Goal: Contribute content: Contribute content

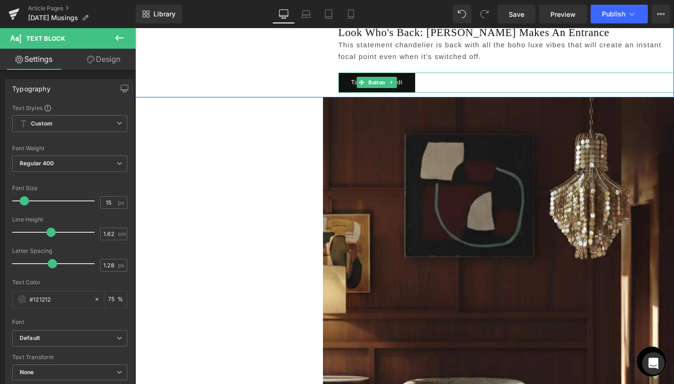
scroll to position [1110, 0]
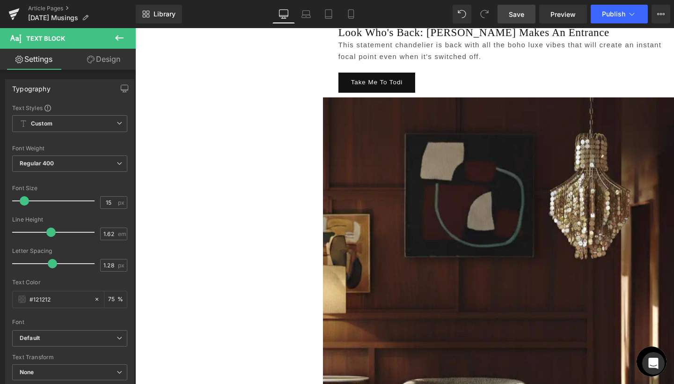
click at [519, 14] on span "Save" at bounding box center [516, 14] width 15 height 10
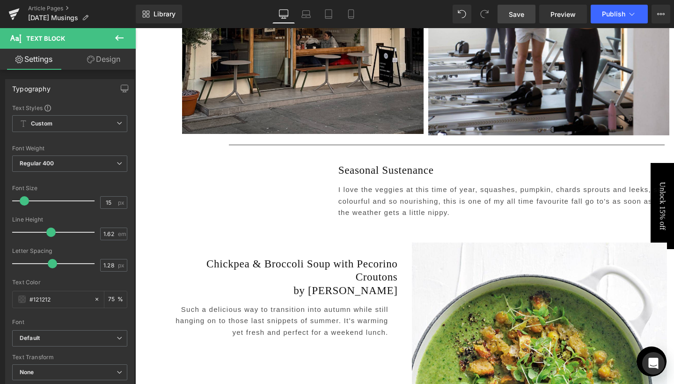
scroll to position [2120, 0]
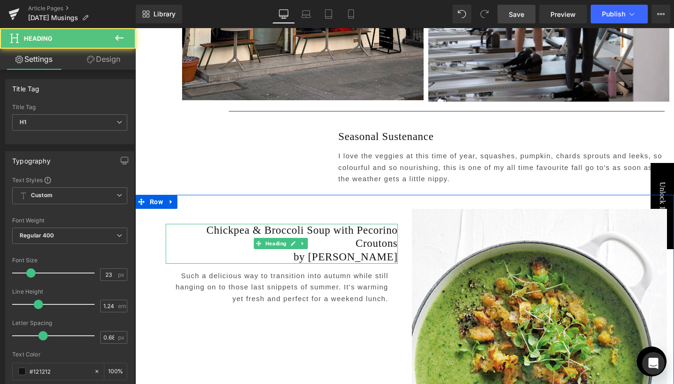
click at [259, 224] on h1 "Chickpea & Broccoli Soup with Pecorino Croutons" at bounding box center [282, 237] width 232 height 27
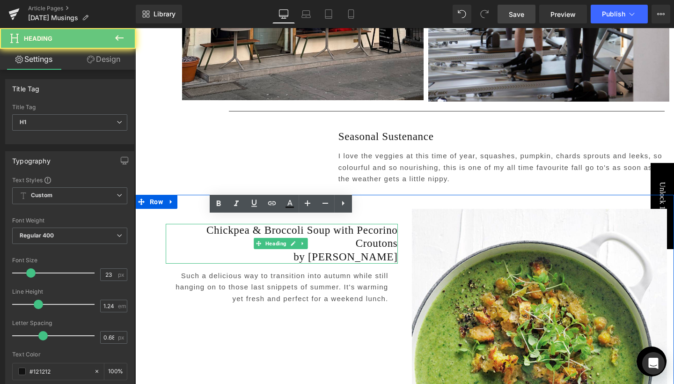
click at [259, 224] on h1 "Chickpea & Broccoli Soup with Pecorino Croutons" at bounding box center [282, 237] width 232 height 27
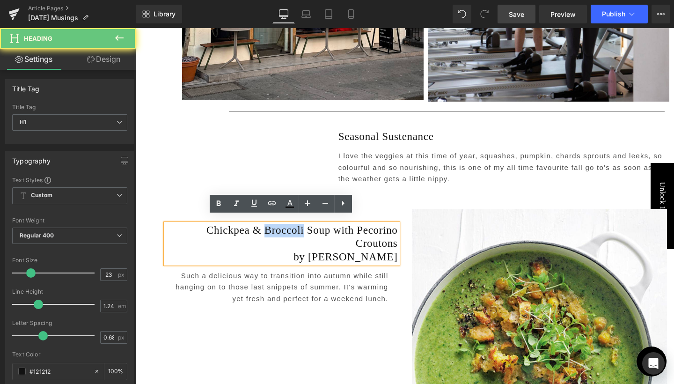
click at [259, 224] on h1 "Chickpea & Broccoli Soup with Pecorino Croutons" at bounding box center [282, 237] width 232 height 27
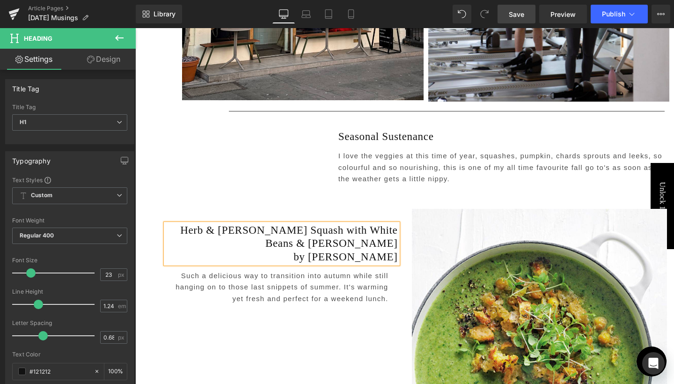
click at [353, 250] on h1 "by [PERSON_NAME]" at bounding box center [282, 257] width 232 height 14
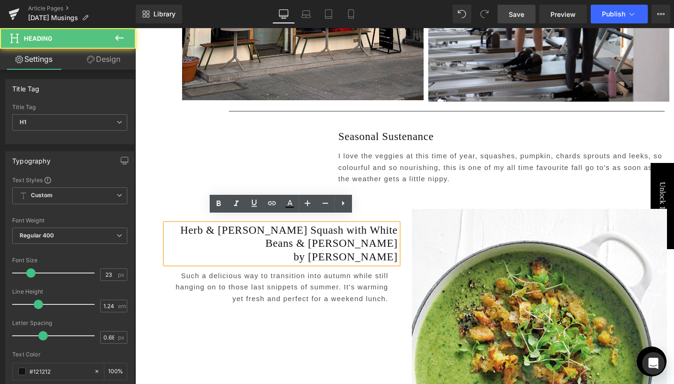
click at [353, 250] on h1 "by [PERSON_NAME]" at bounding box center [282, 257] width 232 height 14
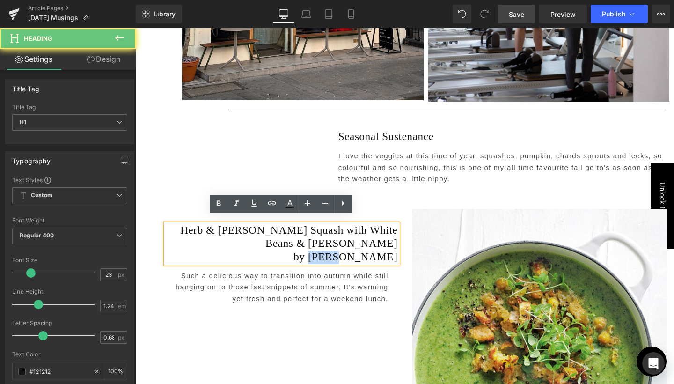
click at [353, 250] on h1 "by [PERSON_NAME]" at bounding box center [282, 257] width 232 height 14
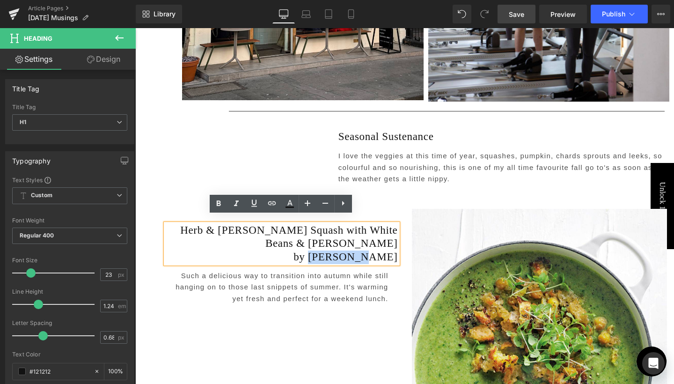
drag, startPoint x: 340, startPoint y: 248, endPoint x: 396, endPoint y: 252, distance: 56.7
click at [396, 252] on div "Herb & [PERSON_NAME] Squash with White Beans & [PERSON_NAME] by [PERSON_NAME]" at bounding box center [282, 244] width 232 height 40
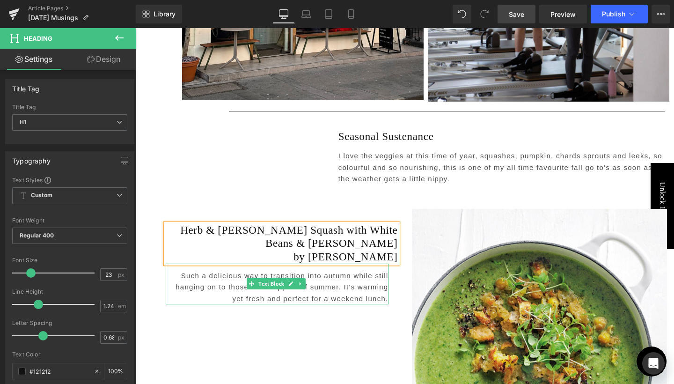
click at [323, 273] on p "Such a delicious way to transition into autumn while still hanging on to those …" at bounding box center [277, 287] width 223 height 34
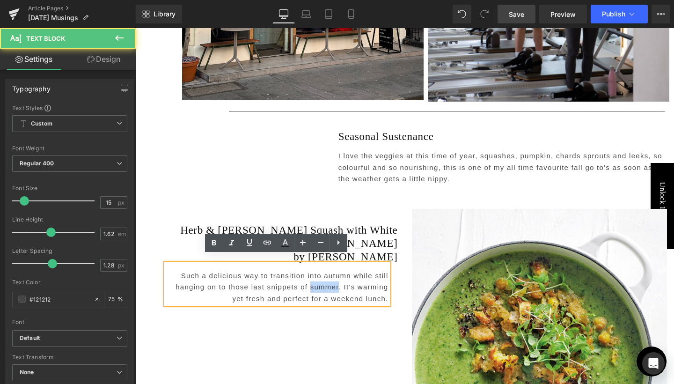
click at [323, 273] on p "Such a delicious way to transition into autumn while still hanging on to those …" at bounding box center [277, 287] width 223 height 34
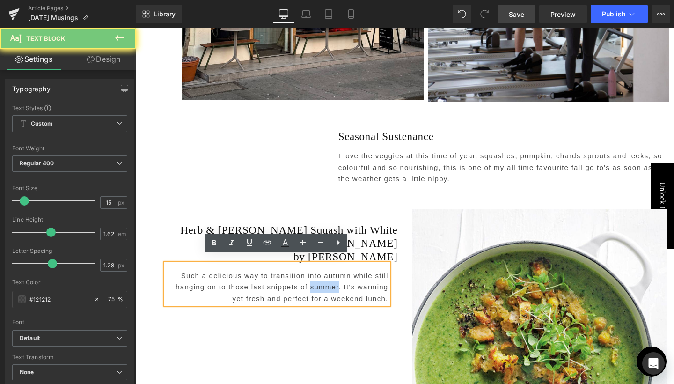
click at [323, 273] on p "Such a delicious way to transition into autumn while still hanging on to those …" at bounding box center [277, 287] width 223 height 34
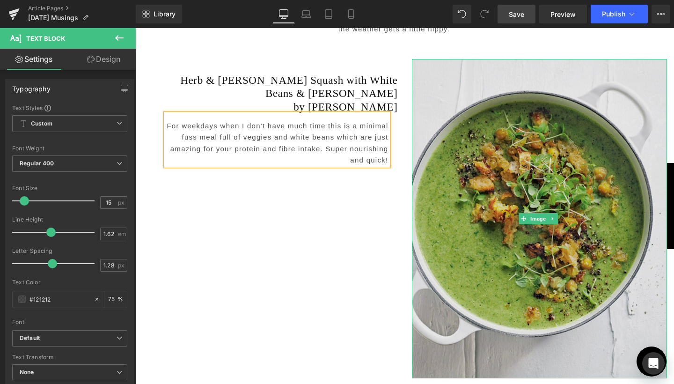
scroll to position [2223, 0]
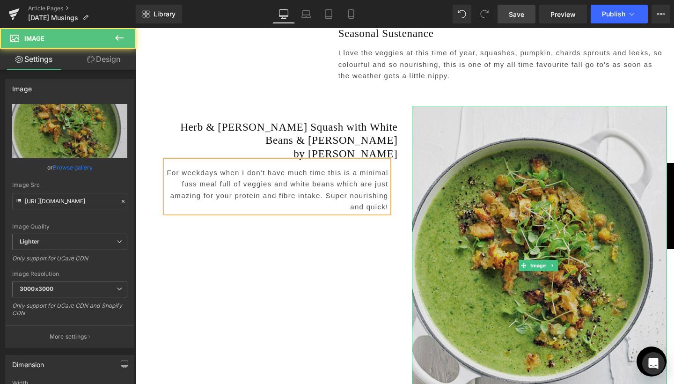
click at [513, 163] on img at bounding box center [539, 265] width 255 height 319
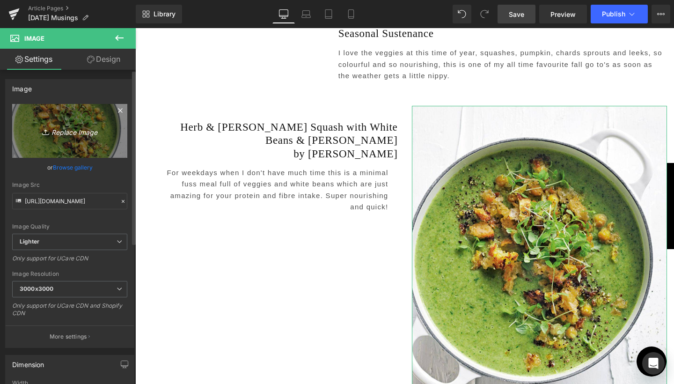
click at [78, 124] on link "Replace Image" at bounding box center [69, 131] width 115 height 54
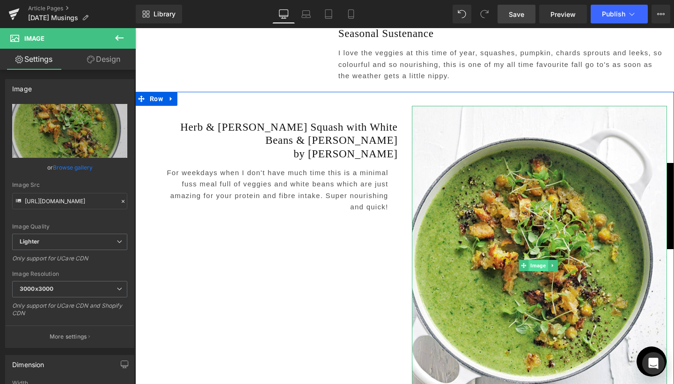
click at [535, 262] on span "Image" at bounding box center [538, 265] width 19 height 11
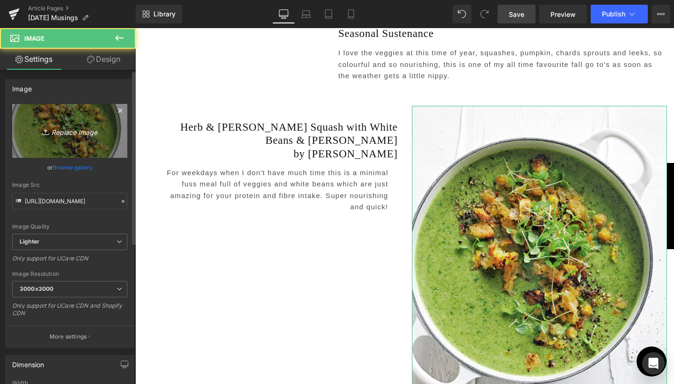
click at [64, 138] on link "Replace Image" at bounding box center [69, 131] width 115 height 54
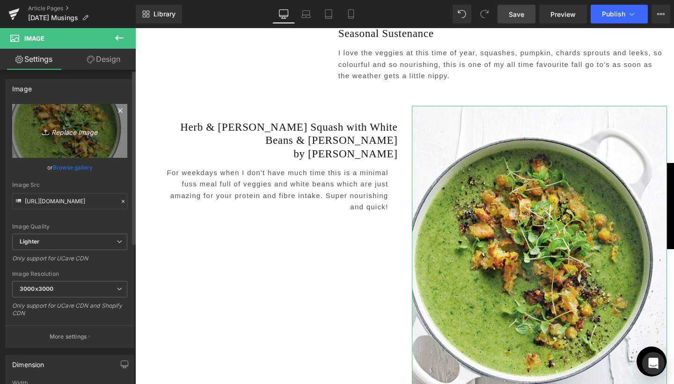
type input "C:\fakepath\blog pics square-88.jpg"
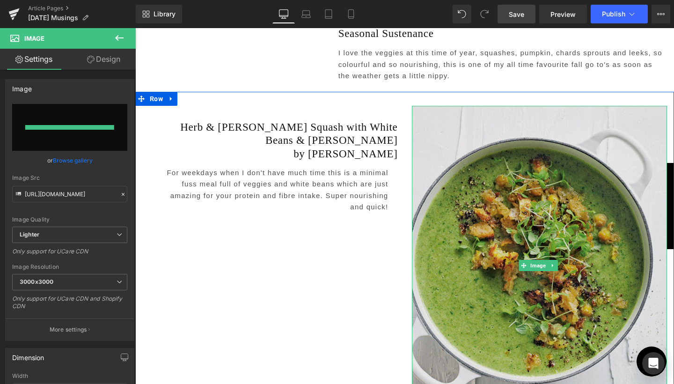
type input "[URL][DOMAIN_NAME]"
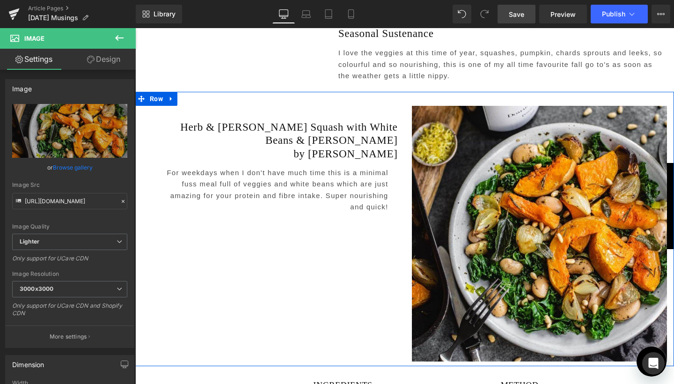
click at [316, 276] on div "Heading Herb & [PERSON_NAME] Squash with White Beans & Kale by Riverford Headin…" at bounding box center [404, 229] width 538 height 274
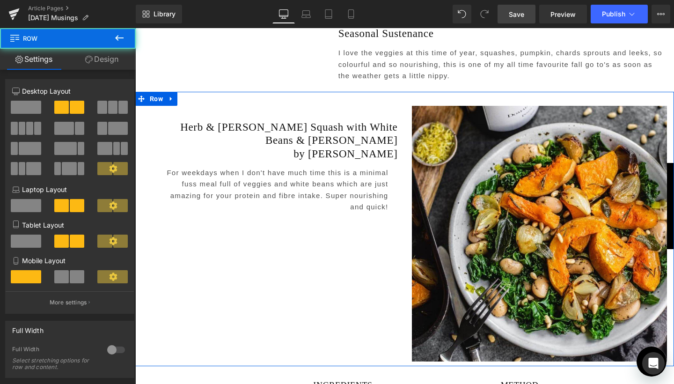
click at [312, 265] on div "Heading Herb & [PERSON_NAME] Squash with White Beans & Kale by Riverford Headin…" at bounding box center [404, 229] width 538 height 274
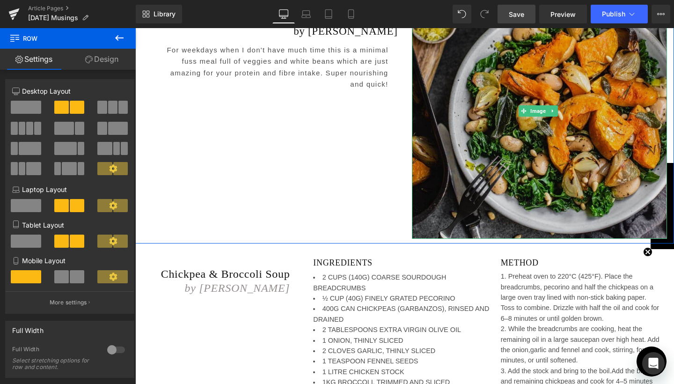
scroll to position [2398, 0]
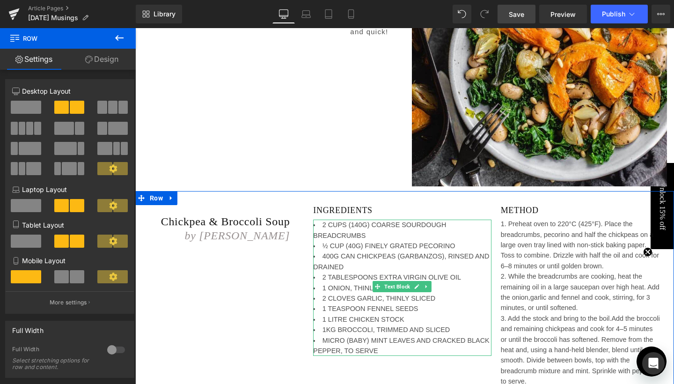
click at [340, 227] on li "2 CUPS (140G) COARSE SOURDOUGH BREADCRUMBS" at bounding box center [402, 229] width 178 height 21
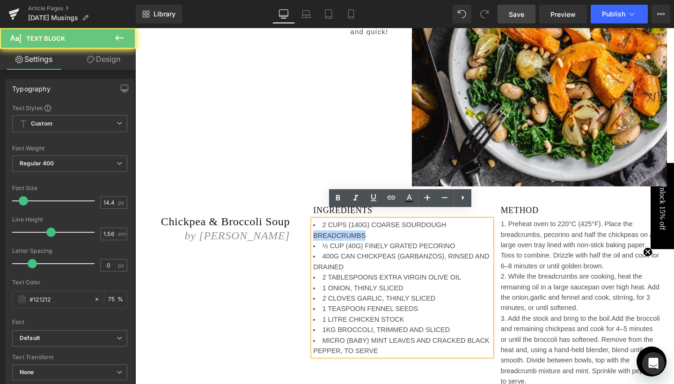
click at [340, 226] on li "2 CUPS (140G) COARSE SOURDOUGH BREADCRUMBS" at bounding box center [402, 229] width 178 height 21
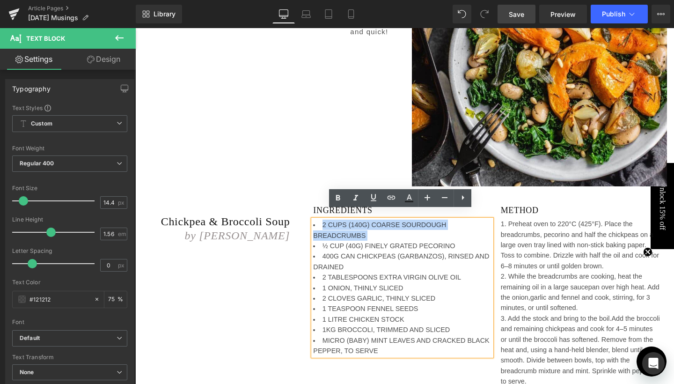
click at [344, 228] on li "2 CUPS (140G) COARSE SOURDOUGH BREADCRUMBS" at bounding box center [402, 229] width 178 height 21
click at [324, 229] on li "2 CUPS (140G) COARSE SOURDOUGH BREADCRUMBS" at bounding box center [402, 229] width 178 height 21
drag, startPoint x: 318, startPoint y: 217, endPoint x: 364, endPoint y: 357, distance: 147.8
click at [364, 357] on div "Chickpea & Broccoli Soup by [PERSON_NAME] Heading INGREDIENTS Heading 2 CUPS (1…" at bounding box center [404, 302] width 538 height 222
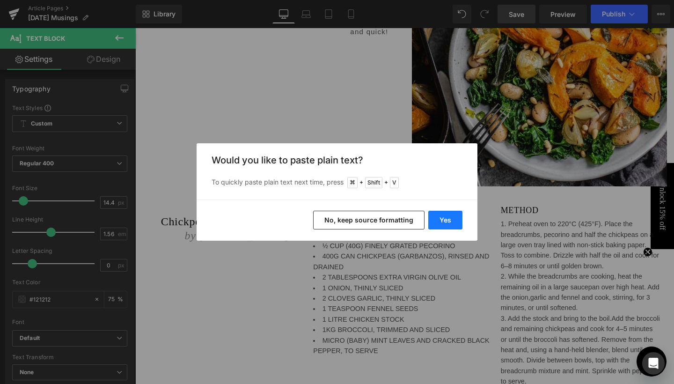
click at [442, 221] on button "Yes" at bounding box center [445, 220] width 34 height 19
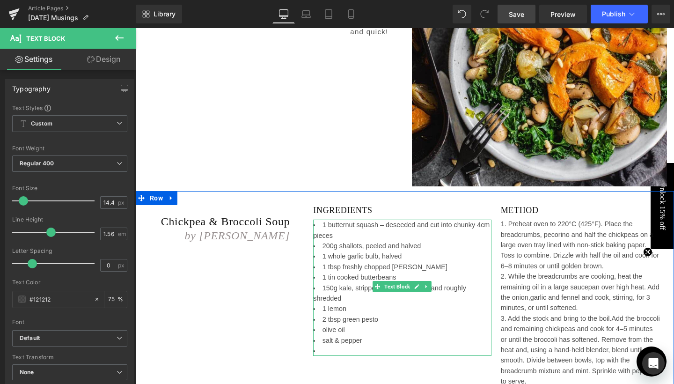
click at [326, 219] on li "1 butternut squash – deseeded and cut into chunky 4cm pieces" at bounding box center [402, 229] width 178 height 21
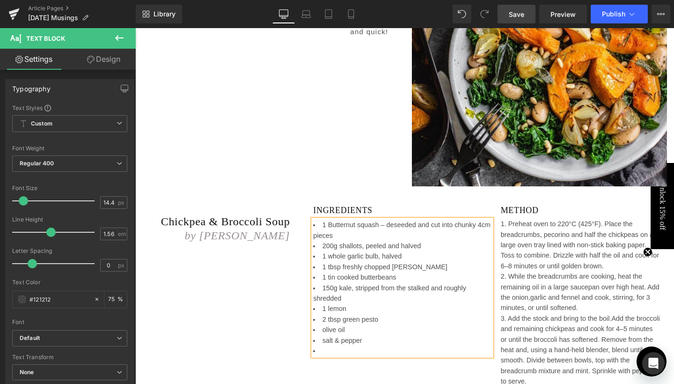
click at [354, 219] on li "1 Butternut squash – deseeded and cut into chunky 4cm pieces" at bounding box center [402, 229] width 178 height 21
click at [336, 240] on li "200g shallots, peeled and halved" at bounding box center [402, 245] width 178 height 10
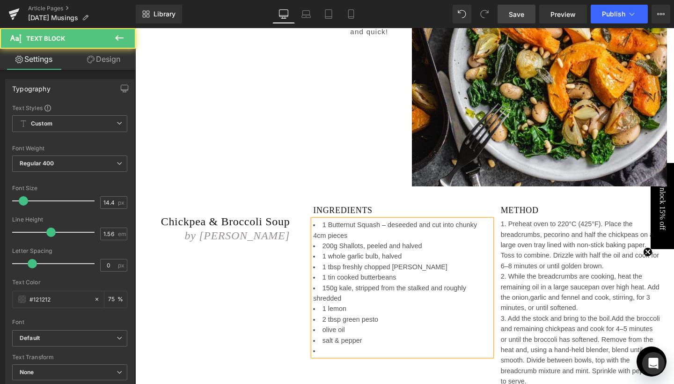
click at [327, 251] on li "1 whole garlic bulb, halved" at bounding box center [402, 256] width 178 height 10
click at [347, 251] on li "1 Whole garlic bulb, halved" at bounding box center [402, 256] width 178 height 10
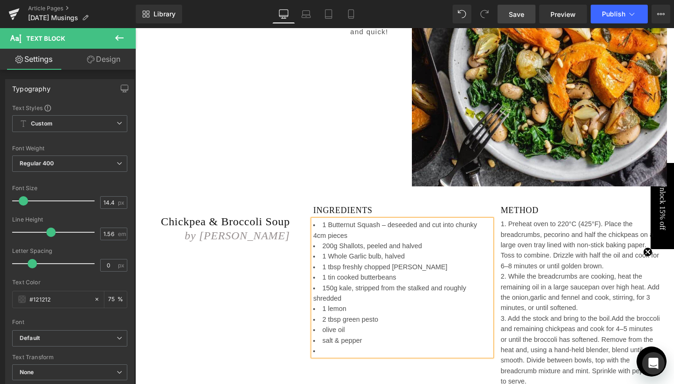
click at [367, 251] on li "1 Whole Garlic bulb, halved" at bounding box center [402, 256] width 178 height 10
click at [340, 262] on li "1 tbsp freshly chopped [PERSON_NAME]" at bounding box center [402, 267] width 178 height 10
click at [334, 272] on li "1 tin cooked butterbeans" at bounding box center [402, 277] width 178 height 10
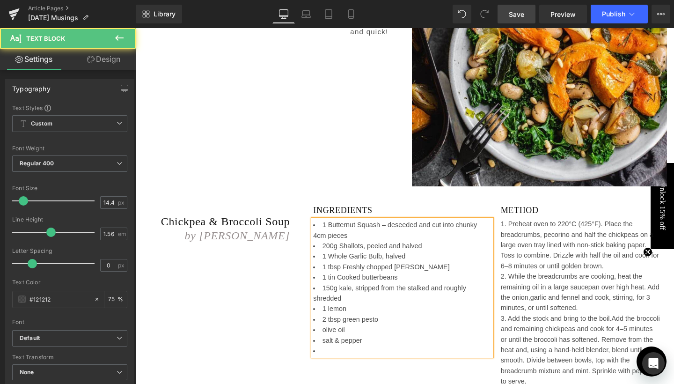
click at [336, 283] on li "150g kale, stripped from the stalked and roughly shredded" at bounding box center [402, 293] width 178 height 21
click at [325, 303] on li "1 lemon" at bounding box center [402, 308] width 178 height 10
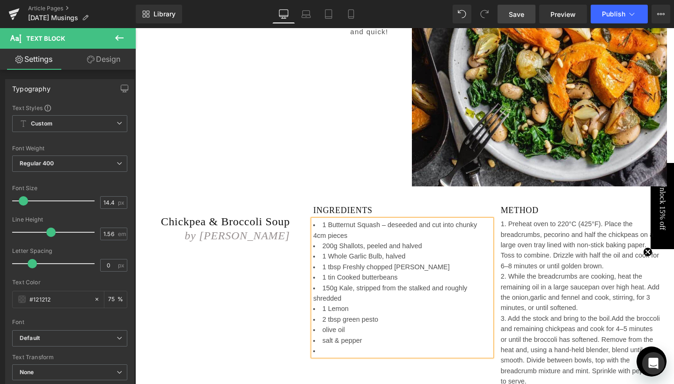
click at [341, 314] on li "2 tbsp green pesto" at bounding box center [402, 319] width 178 height 10
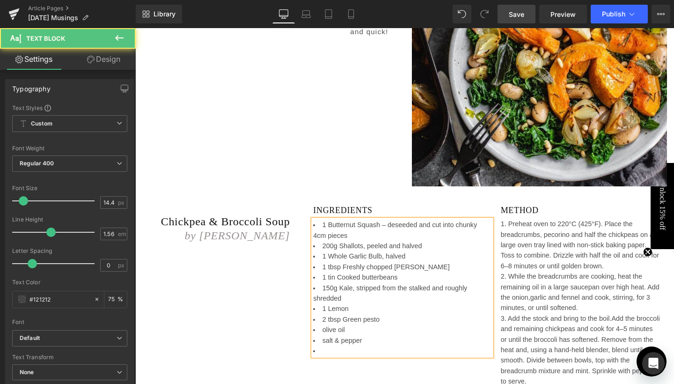
click at [320, 324] on li "olive oil" at bounding box center [402, 329] width 178 height 10
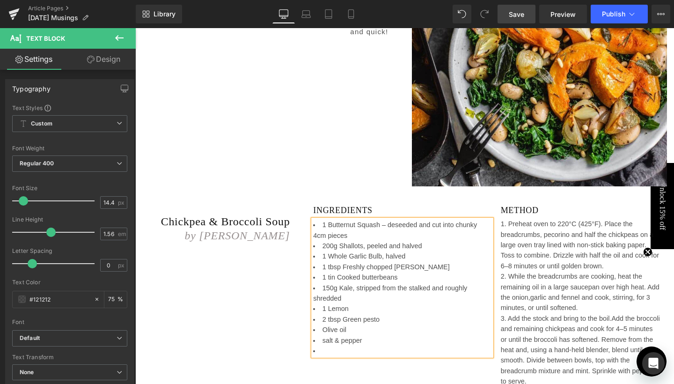
click at [320, 335] on li "salt & pepper" at bounding box center [402, 340] width 178 height 10
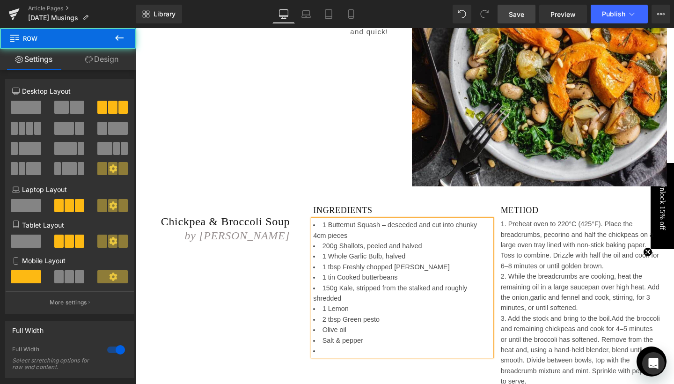
click at [272, 304] on div "Chickpea & Broccoli Soup by [PERSON_NAME] Heading INGREDIENTS Heading 1 Buttern…" at bounding box center [404, 302] width 538 height 222
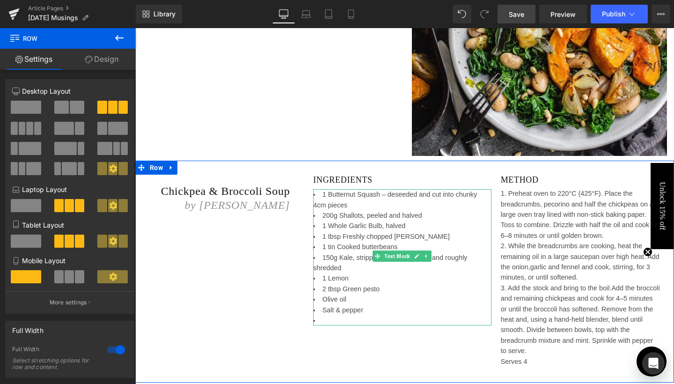
scroll to position [2436, 0]
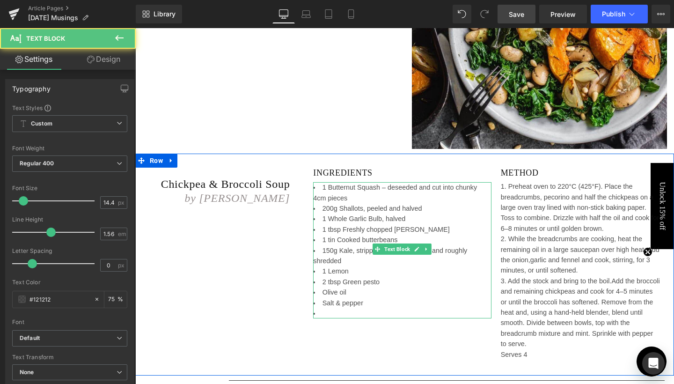
click at [360, 234] on li "1 tin Cooked butterbeans" at bounding box center [402, 239] width 178 height 10
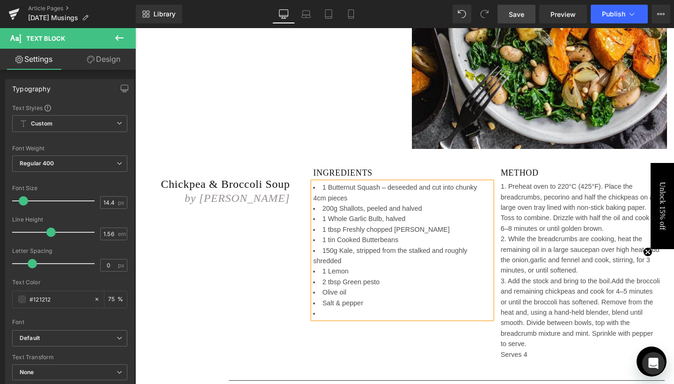
click at [364, 224] on li "1 tbsp Freshly chopped [PERSON_NAME]" at bounding box center [402, 229] width 178 height 10
click at [393, 224] on li "1 tbsp Freshly Chopped [PERSON_NAME]" at bounding box center [402, 229] width 178 height 10
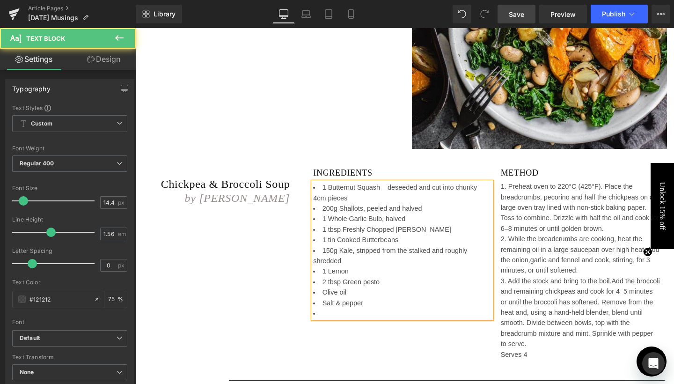
click at [364, 224] on li "1 tbsp Freshly Chopped [PERSON_NAME]" at bounding box center [402, 229] width 178 height 10
click at [342, 224] on li "1 tbsp Freshly chopped [PERSON_NAME]" at bounding box center [402, 229] width 178 height 10
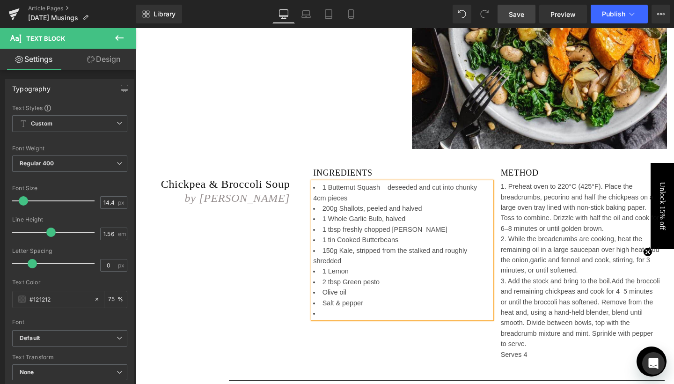
click at [372, 234] on ul "1 Butternut Squash – deseeded and cut into chunky 4cm pieces 200g Shallots, pee…" at bounding box center [402, 250] width 178 height 136
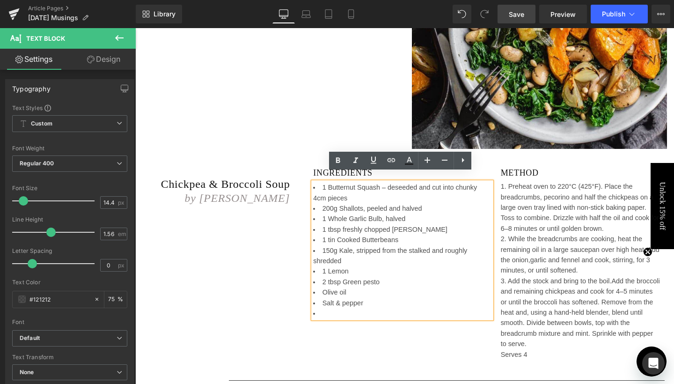
click at [362, 276] on li "2 tbsp Green pesto" at bounding box center [402, 281] width 178 height 10
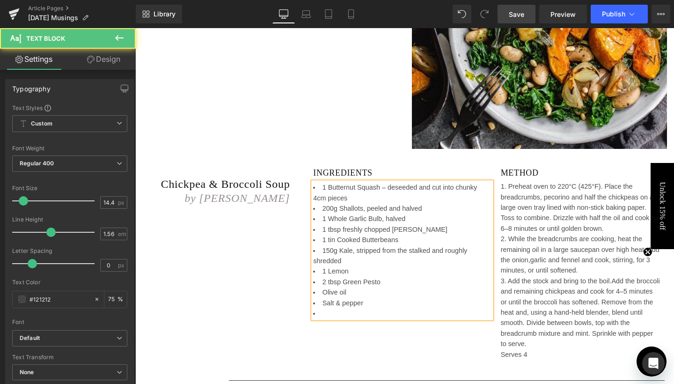
click at [336, 287] on li "Olive oil" at bounding box center [402, 292] width 178 height 10
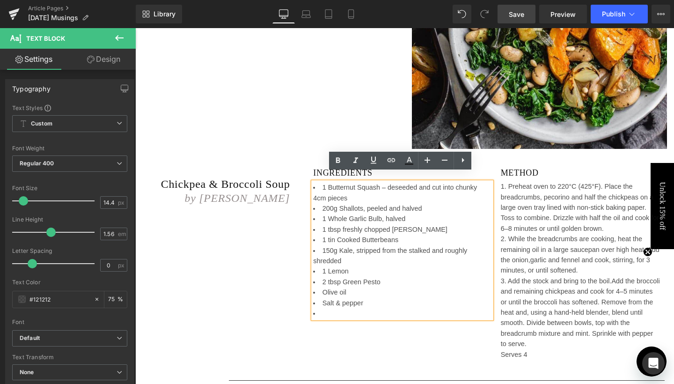
click at [336, 287] on li "Olive oil" at bounding box center [402, 292] width 178 height 10
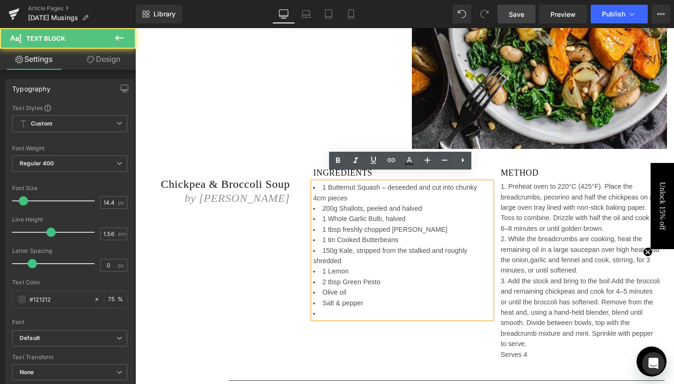
click at [337, 287] on li "Olive oil" at bounding box center [402, 292] width 178 height 10
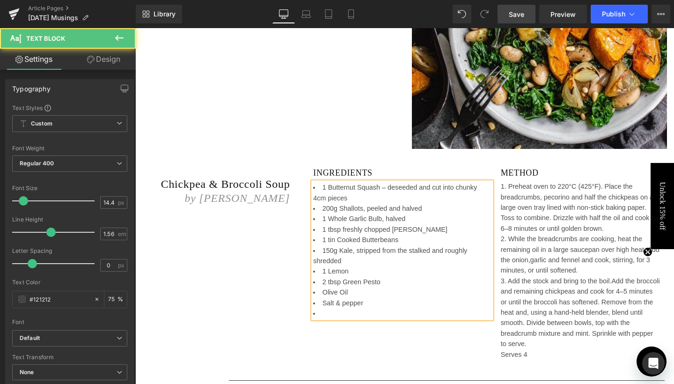
click at [341, 298] on li "Salt & pepper" at bounding box center [402, 303] width 178 height 10
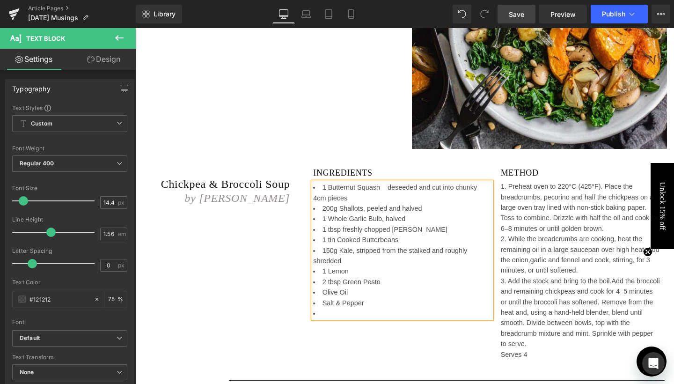
click at [294, 284] on div "Chickpea & Broccoli Soup by [PERSON_NAME] Heading INGREDIENTS Heading 1 Buttern…" at bounding box center [404, 264] width 538 height 222
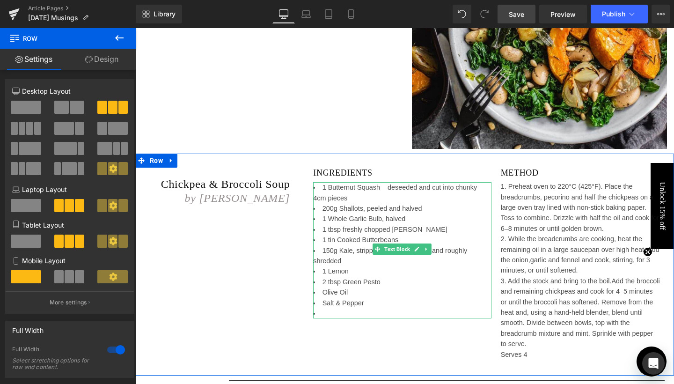
scroll to position [2438, 0]
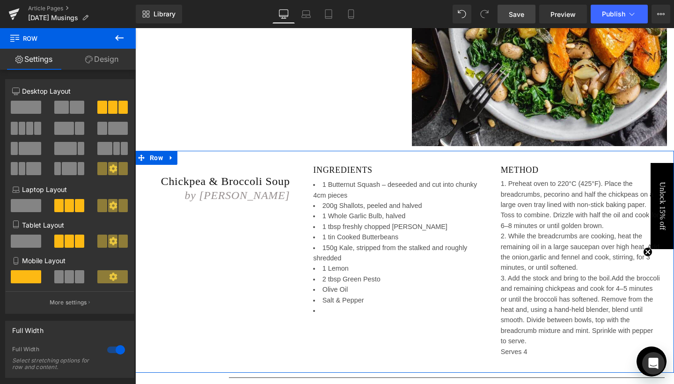
click at [282, 254] on div "Chickpea & Broccoli Soup by [PERSON_NAME] Heading INGREDIENTS Heading 1 Buttern…" at bounding box center [404, 262] width 538 height 222
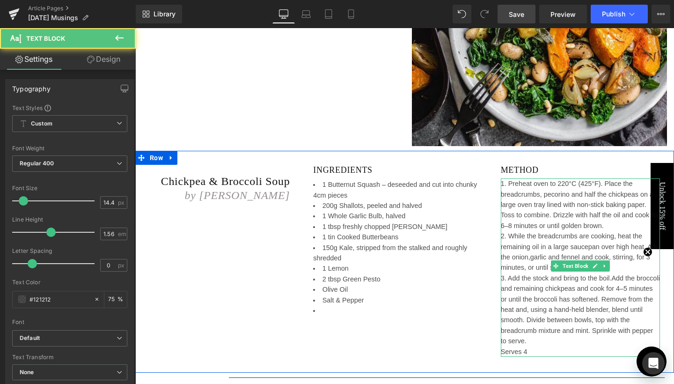
click at [513, 178] on div "1. Preheat oven to 220°C (425°F). Place the breadcrumbs, pecorino and half the …" at bounding box center [580, 267] width 159 height 178
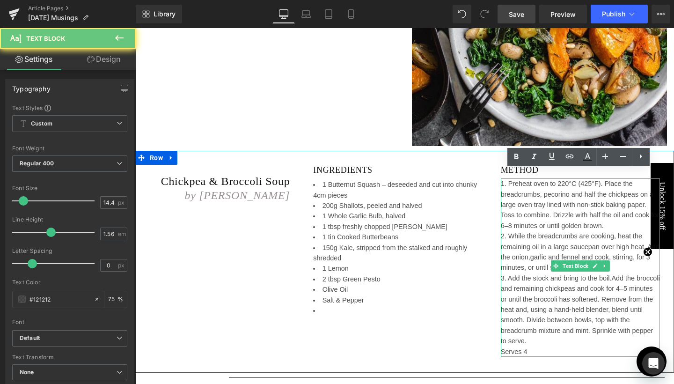
click at [513, 178] on div "1. Preheat oven to 220°C (425°F). Place the breadcrumbs, pecorino and half the …" at bounding box center [580, 267] width 159 height 178
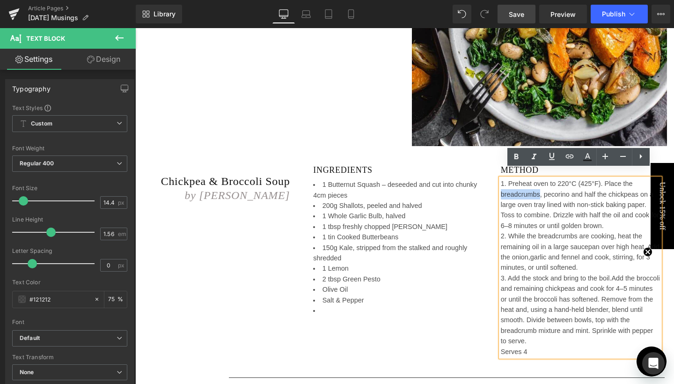
click at [518, 186] on div "1. Preheat oven to 220°C (425°F). Place the breadcrumbs, pecorino and half the …" at bounding box center [580, 267] width 159 height 178
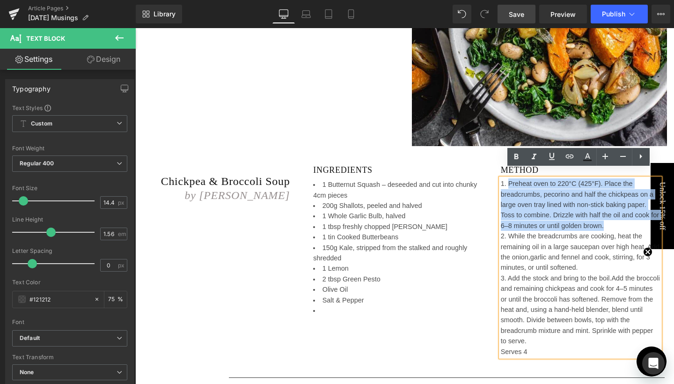
drag, startPoint x: 507, startPoint y: 173, endPoint x: 604, endPoint y: 214, distance: 105.0
click at [604, 214] on div "1. Preheat oven to 220°C (425°F). Place the breadcrumbs, pecorino and half the …" at bounding box center [580, 267] width 159 height 178
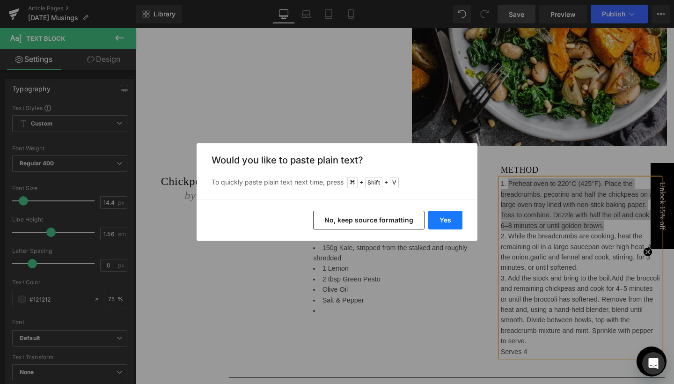
click at [454, 213] on button "Yes" at bounding box center [445, 220] width 34 height 19
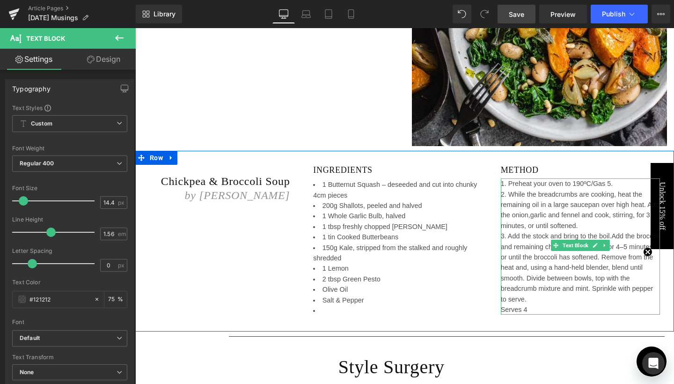
drag, startPoint x: 507, startPoint y: 185, endPoint x: 577, endPoint y: 214, distance: 76.2
click at [577, 214] on div "2. While the breadcrumbs are cooking, heat the remaining oil in a large saucepa…" at bounding box center [580, 210] width 159 height 42
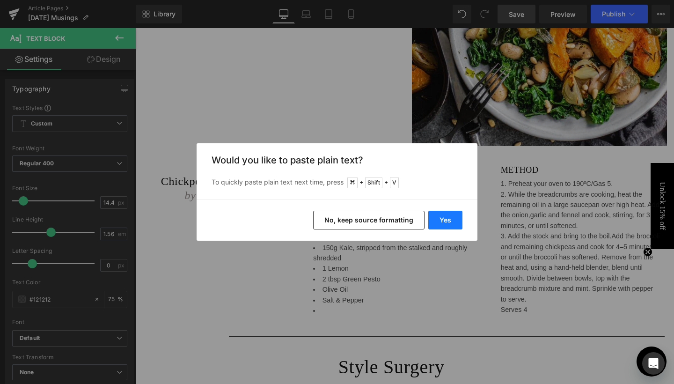
click at [442, 218] on button "Yes" at bounding box center [445, 220] width 34 height 19
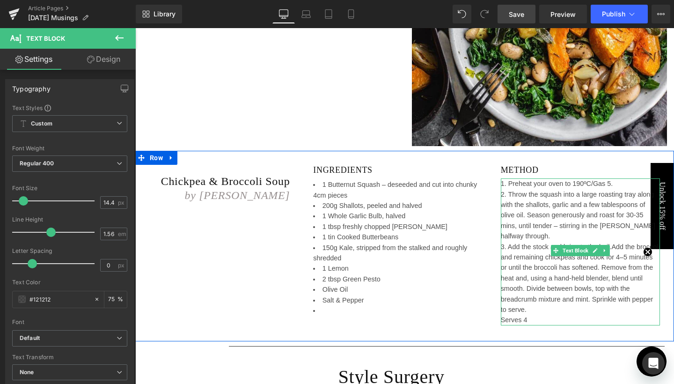
drag, startPoint x: 506, startPoint y: 235, endPoint x: 541, endPoint y: 293, distance: 68.0
click at [541, 293] on div "3. Add the stock and bring to the boil.Add the broccoli and remaining chickpeas…" at bounding box center [580, 277] width 159 height 73
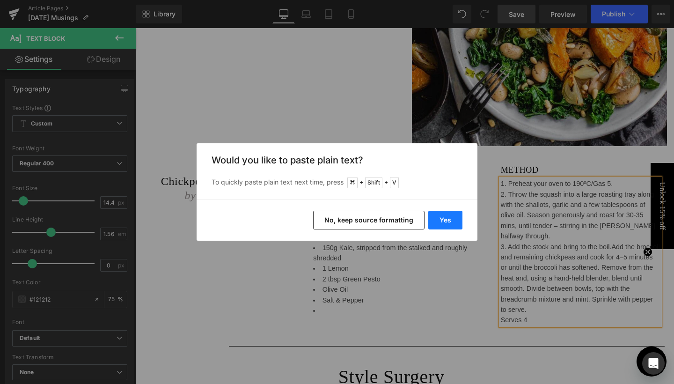
click at [441, 219] on button "Yes" at bounding box center [445, 220] width 34 height 19
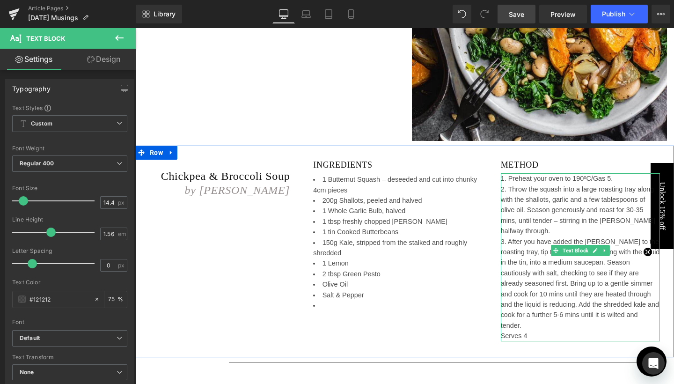
scroll to position [2447, 0]
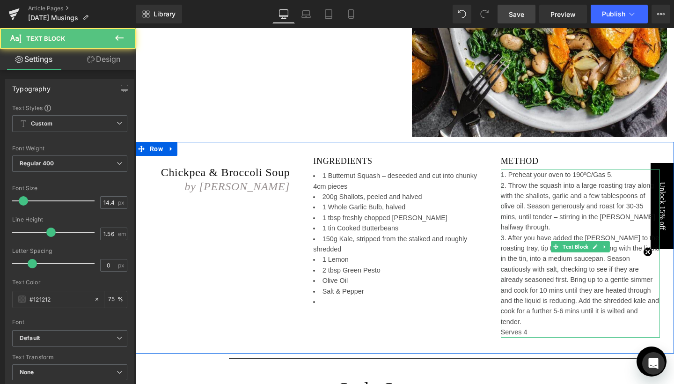
click at [540, 327] on div "Serves 4" at bounding box center [580, 332] width 159 height 10
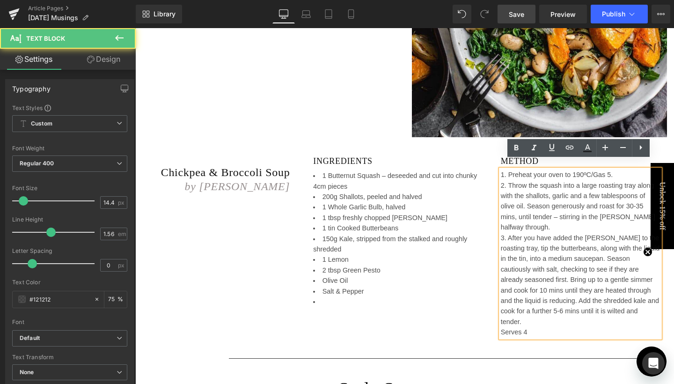
click at [501, 327] on div "Serves 4" at bounding box center [580, 332] width 159 height 10
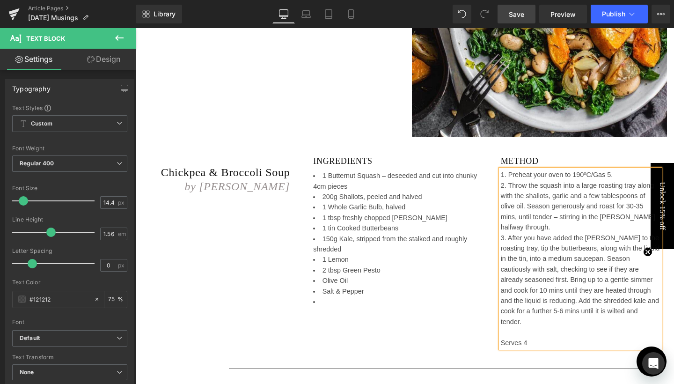
click at [501, 327] on div "Serves 4" at bounding box center [580, 337] width 159 height 21
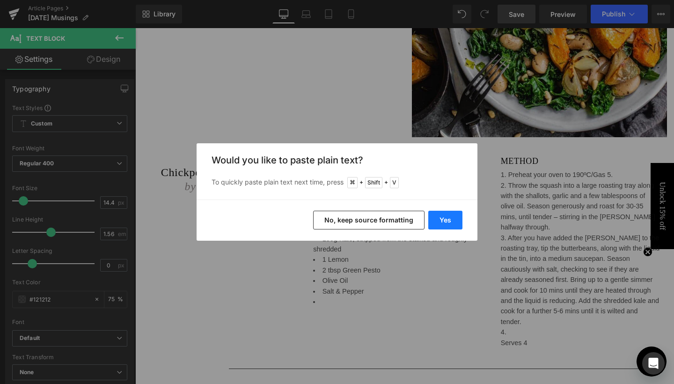
click at [451, 222] on button "Yes" at bounding box center [445, 220] width 34 height 19
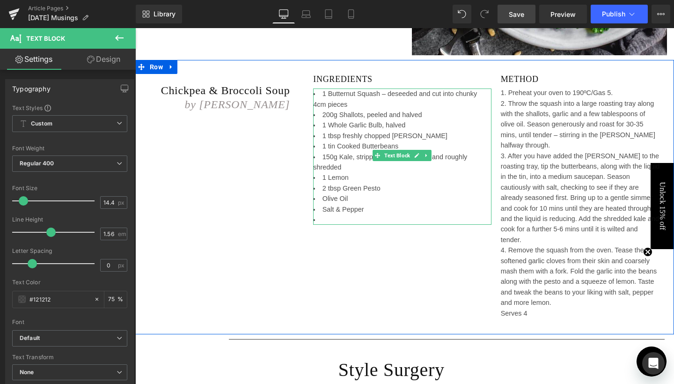
scroll to position [2536, 0]
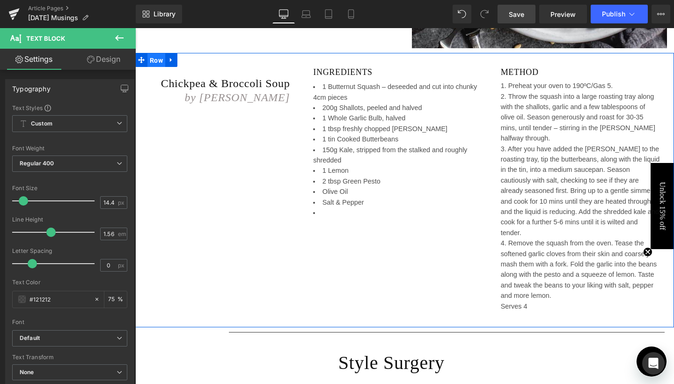
click at [156, 53] on span "Row" at bounding box center [156, 60] width 18 height 14
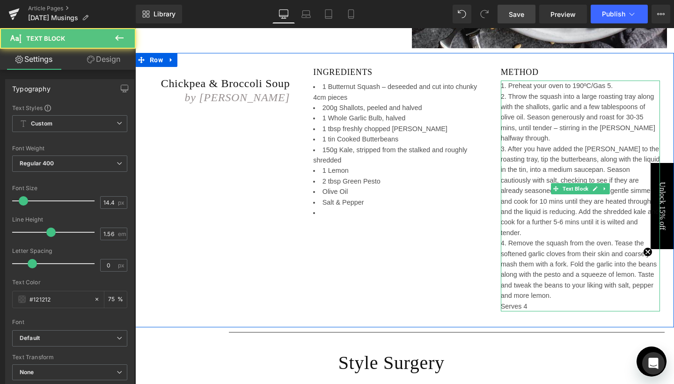
click at [556, 272] on div "4. Remove the squash from the oven. Tease the softened garlic cloves from their…" at bounding box center [580, 274] width 159 height 73
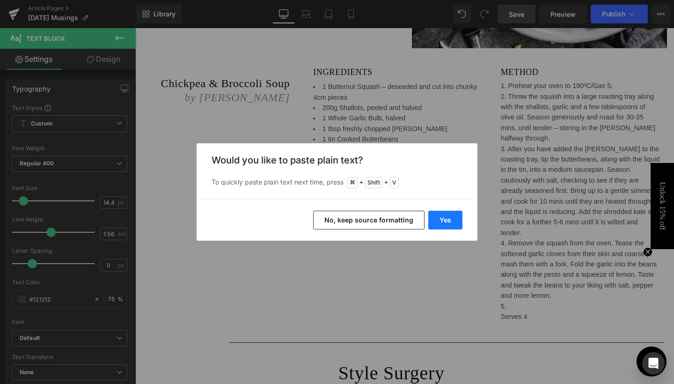
click at [435, 222] on button "Yes" at bounding box center [445, 220] width 34 height 19
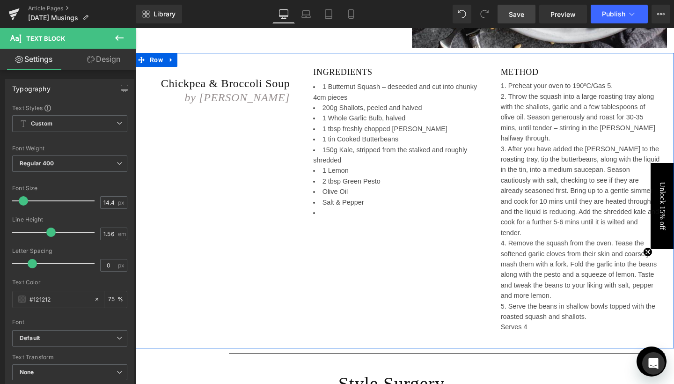
click at [508, 302] on div "4. Remove the squash from the oven. Tease the softened garlic cloves from their…" at bounding box center [580, 285] width 159 height 95
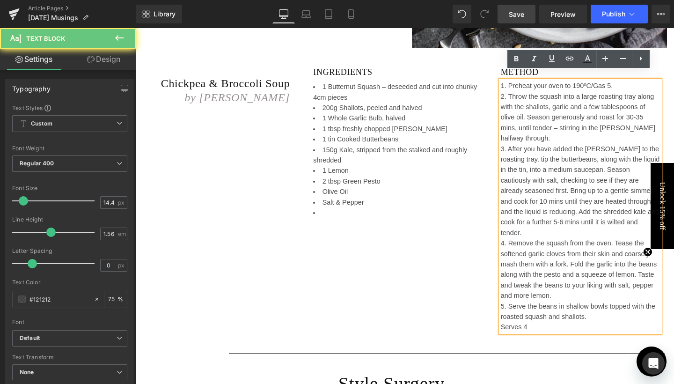
click at [508, 302] on div "4. Remove the squash from the oven. Tease the softened garlic cloves from their…" at bounding box center [580, 285] width 159 height 95
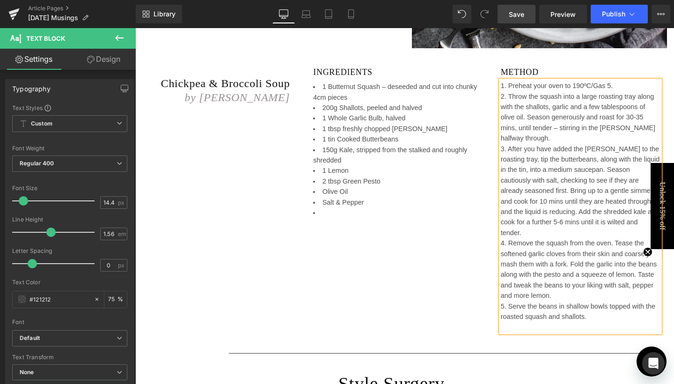
click at [395, 272] on div "Chickpea & Broccoli Soup by [PERSON_NAME] Heading INGREDIENTS Heading 1 Buttern…" at bounding box center [404, 200] width 538 height 295
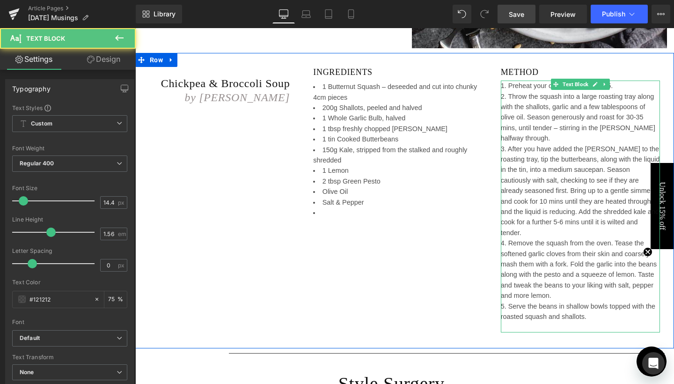
click at [592, 298] on div "4. Remove the squash from the oven. Tease the softened garlic cloves from their…" at bounding box center [580, 285] width 159 height 95
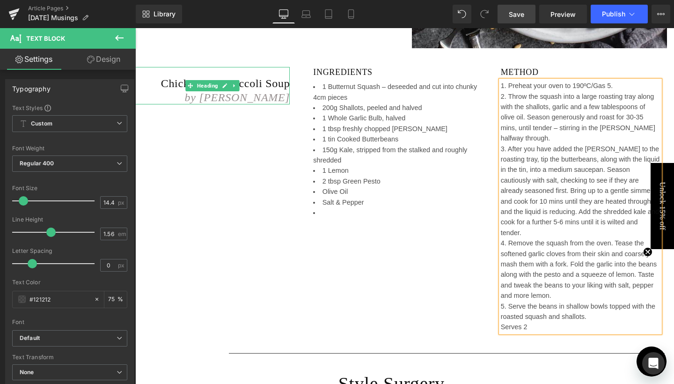
click at [252, 77] on h2 "Chickpea & Broccoli Soup" at bounding box center [212, 84] width 154 height 14
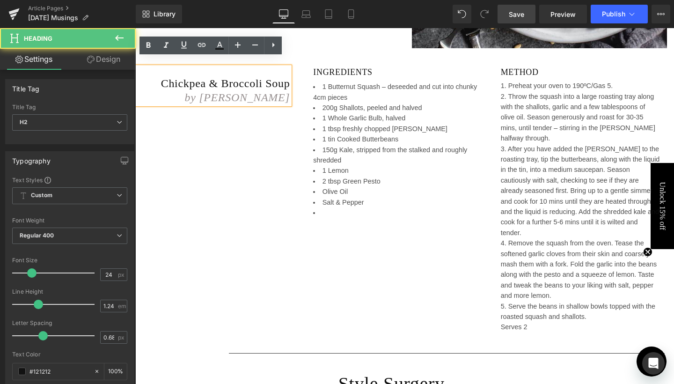
click at [252, 77] on h2 "Chickpea & Broccoli Soup" at bounding box center [212, 84] width 154 height 14
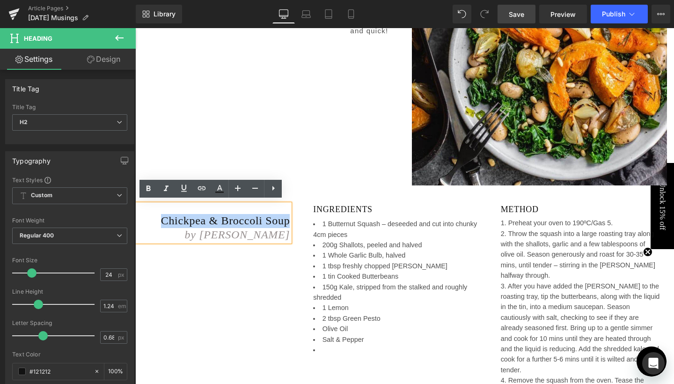
scroll to position [2404, 0]
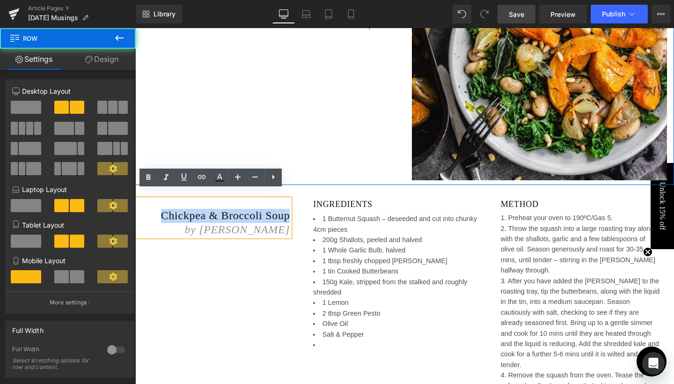
click at [277, 124] on div "Heading Herb & [PERSON_NAME] Squash with White Beans & Kale by Riverford Headin…" at bounding box center [404, 48] width 538 height 274
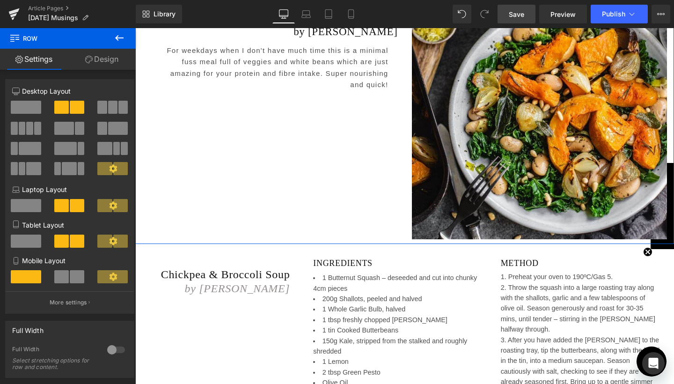
scroll to position [2304, 0]
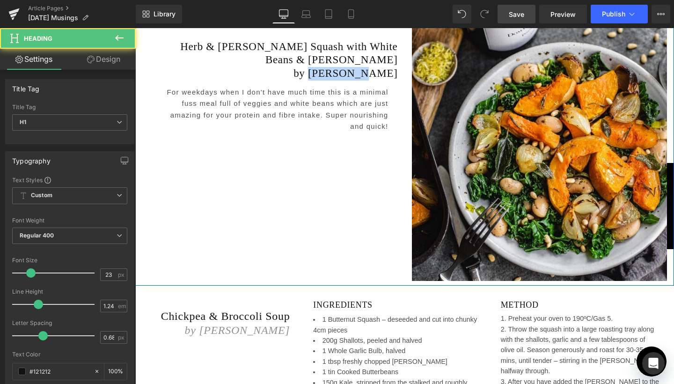
drag, startPoint x: 349, startPoint y: 64, endPoint x: 396, endPoint y: 65, distance: 46.3
click at [396, 65] on div "Heading Herb & [PERSON_NAME] Squash with White Beans & Kale by Riverford Headin…" at bounding box center [269, 78] width 269 height 107
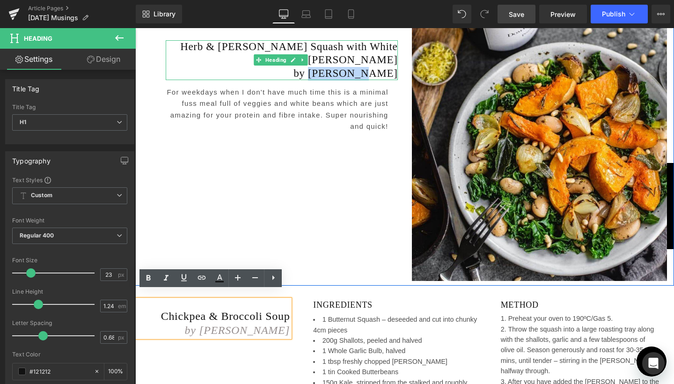
click at [378, 67] on h1 "by [PERSON_NAME]" at bounding box center [282, 74] width 232 height 14
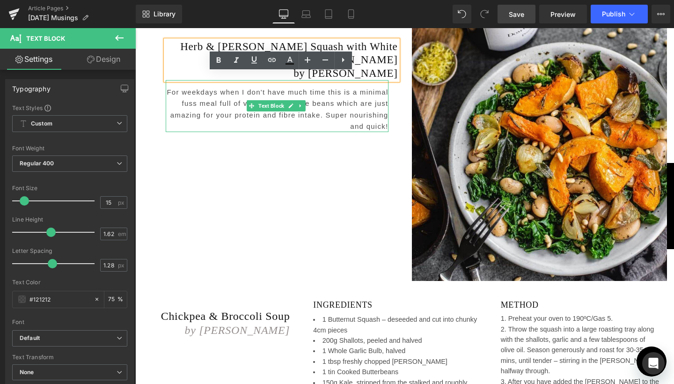
click at [301, 131] on div at bounding box center [277, 131] width 223 height 0
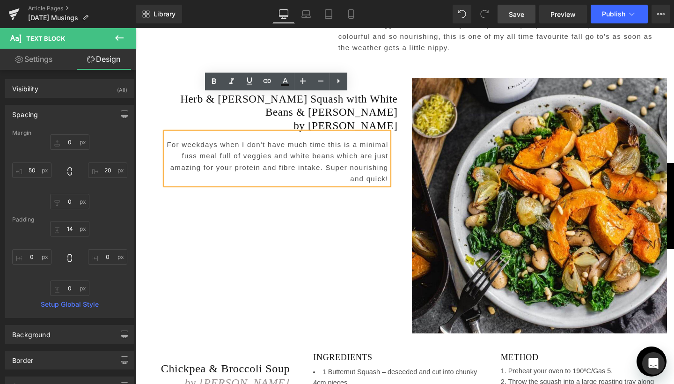
scroll to position [2398, 0]
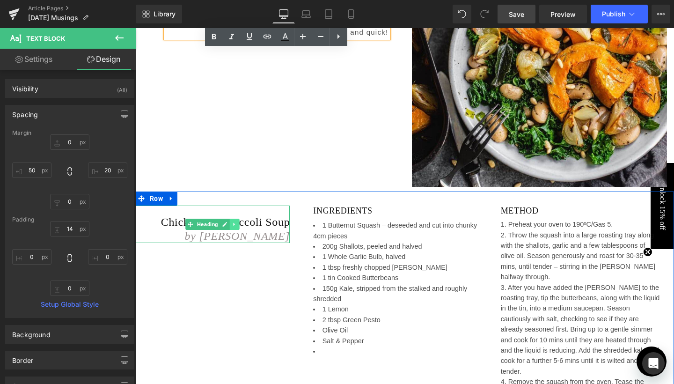
click at [234, 221] on icon at bounding box center [234, 224] width 5 height 6
click at [237, 221] on icon at bounding box center [239, 223] width 5 height 5
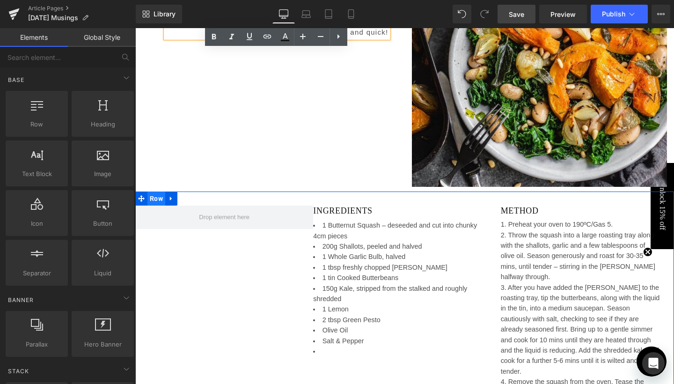
click at [156, 191] on span "Row" at bounding box center [156, 198] width 18 height 14
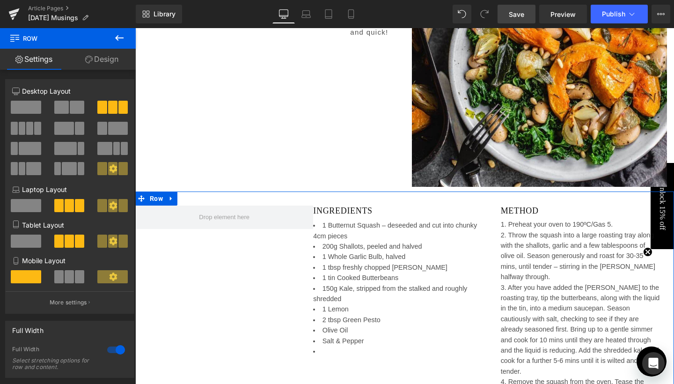
click at [116, 129] on span at bounding box center [118, 128] width 20 height 13
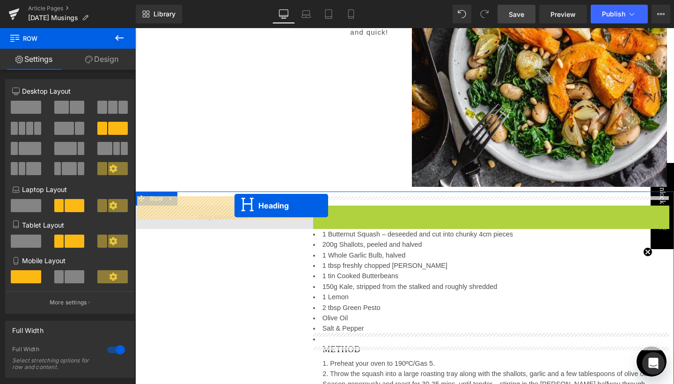
drag, startPoint x: 486, startPoint y: 200, endPoint x: 234, endPoint y: 205, distance: 251.3
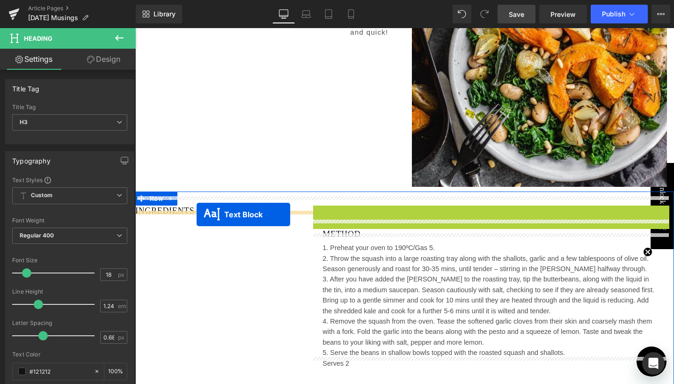
drag, startPoint x: 485, startPoint y: 253, endPoint x: 196, endPoint y: 214, distance: 291.2
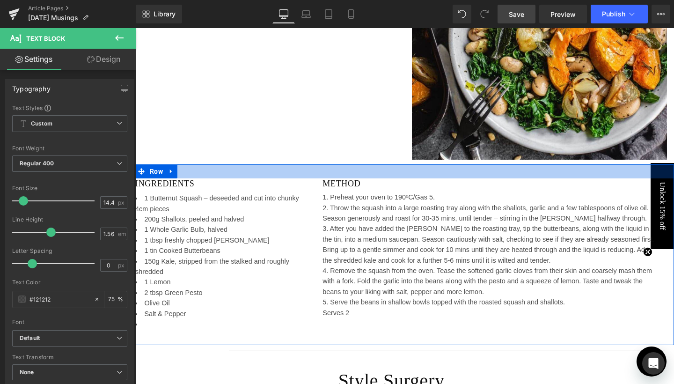
scroll to position [2445, 0]
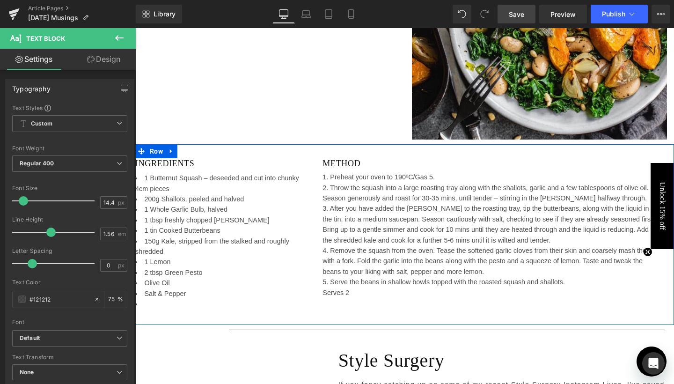
click at [219, 161] on span "Heading" at bounding box center [219, 165] width 25 height 11
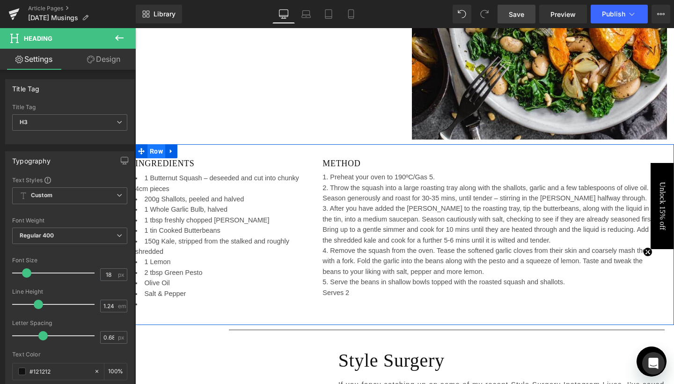
click at [155, 144] on span "Row" at bounding box center [156, 151] width 18 height 14
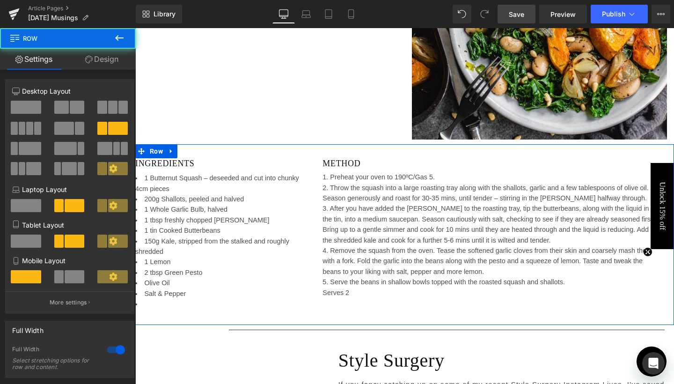
click at [91, 58] on icon at bounding box center [88, 59] width 7 height 7
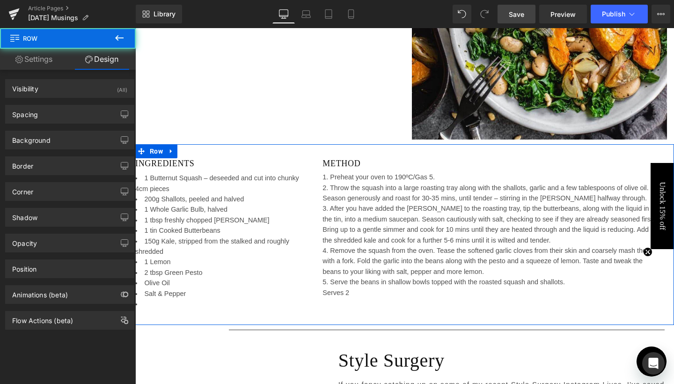
type input "0"
type input "30"
type input "10"
type input "34"
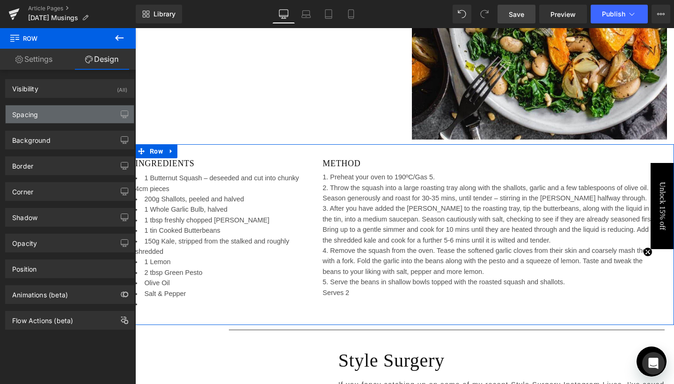
click at [45, 116] on div "Spacing" at bounding box center [70, 114] width 128 height 18
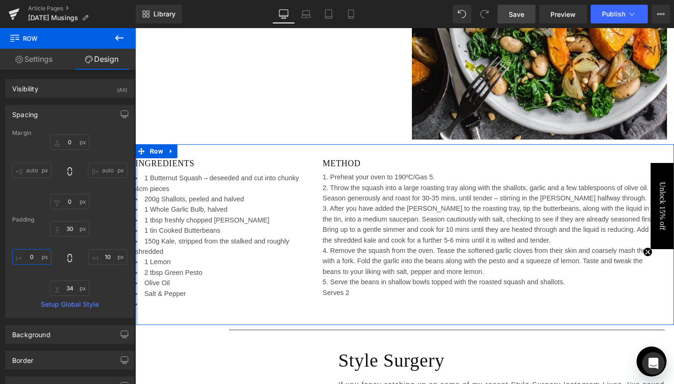
click at [26, 255] on input "0" at bounding box center [31, 256] width 39 height 15
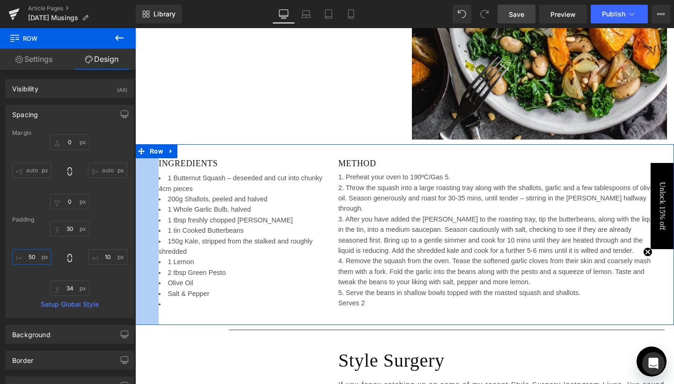
click at [28, 256] on input "50" at bounding box center [31, 256] width 39 height 15
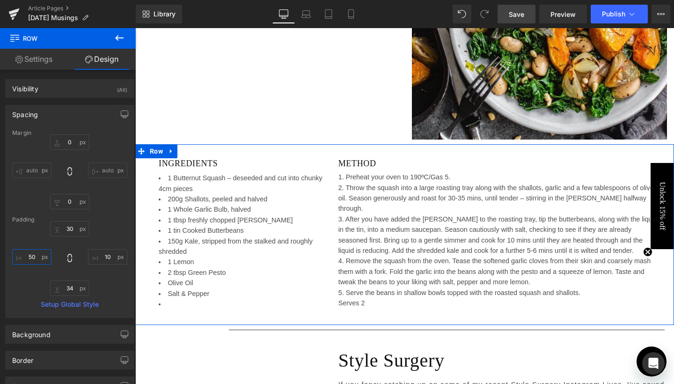
type input "150"
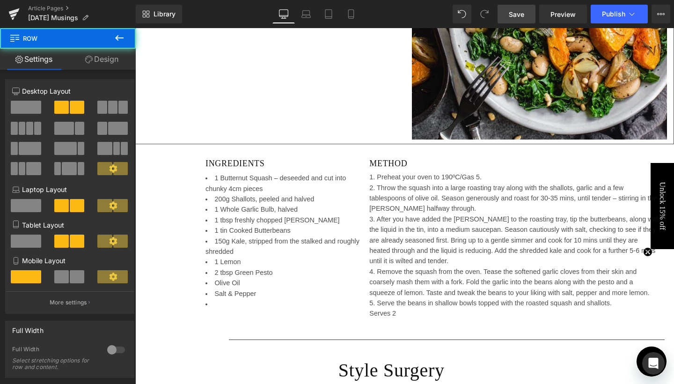
click at [185, 90] on div "Heading Herb & [PERSON_NAME] Squash with White Beans & Kale by Riverford Headin…" at bounding box center [404, 7] width 538 height 274
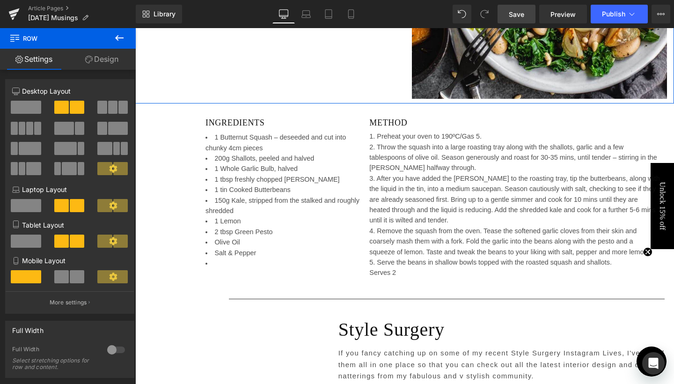
scroll to position [2504, 0]
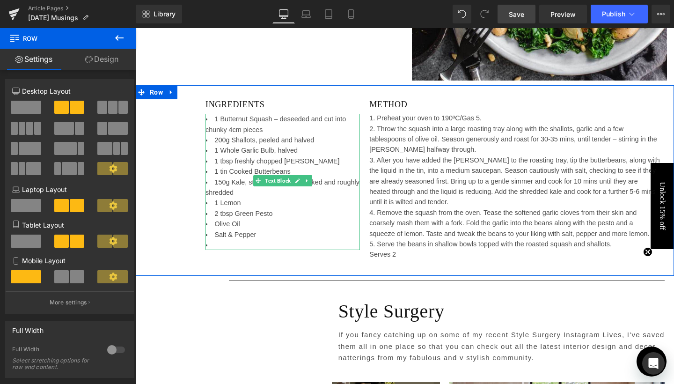
click at [212, 229] on li "Salt & Pepper" at bounding box center [282, 234] width 154 height 10
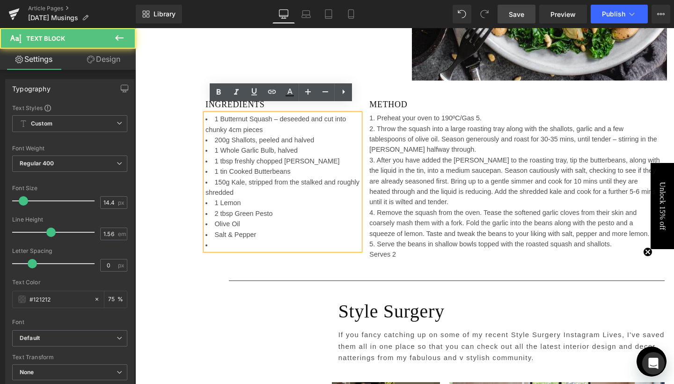
click at [211, 240] on li at bounding box center [282, 245] width 154 height 10
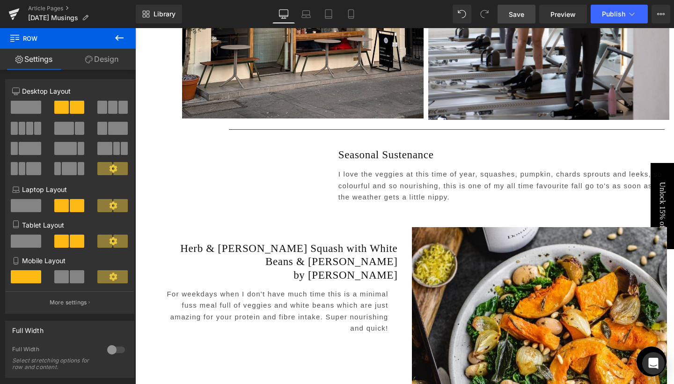
scroll to position [2097, 0]
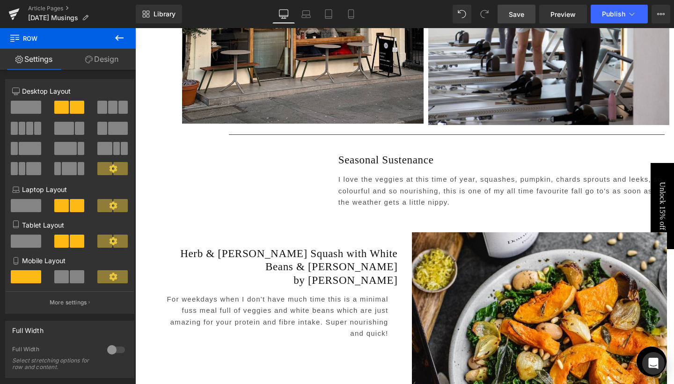
click at [511, 8] on link "Save" at bounding box center [516, 14] width 38 height 19
click at [353, 15] on icon at bounding box center [350, 14] width 5 height 9
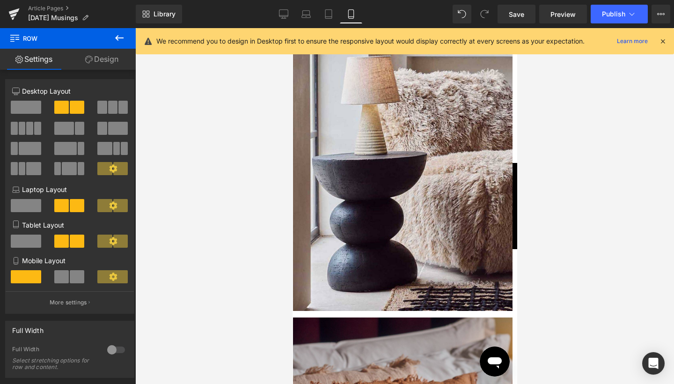
scroll to position [945, 0]
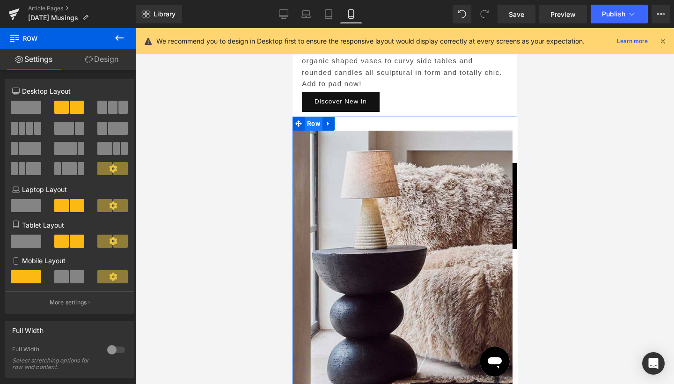
click at [308, 118] on span "Row" at bounding box center [313, 123] width 18 height 14
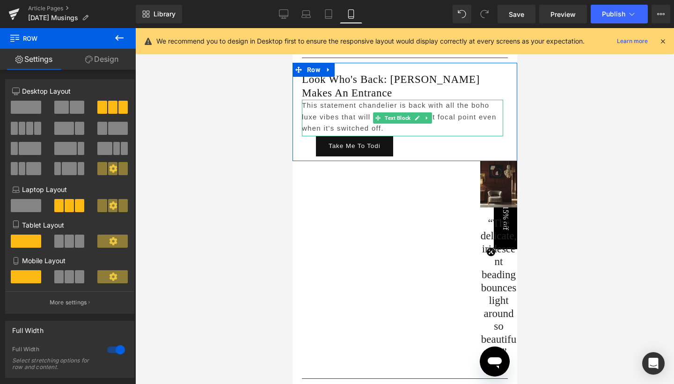
scroll to position [1871, 0]
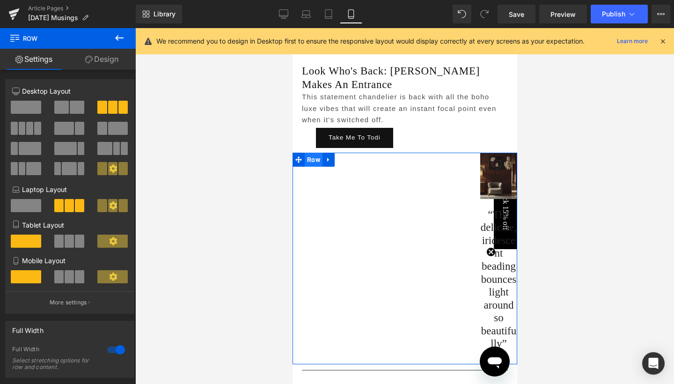
click at [314, 153] on span "Row" at bounding box center [313, 160] width 18 height 14
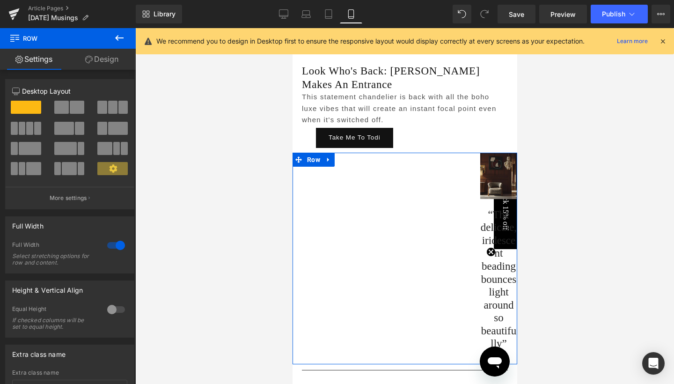
click at [111, 58] on link "Design" at bounding box center [102, 59] width 68 height 21
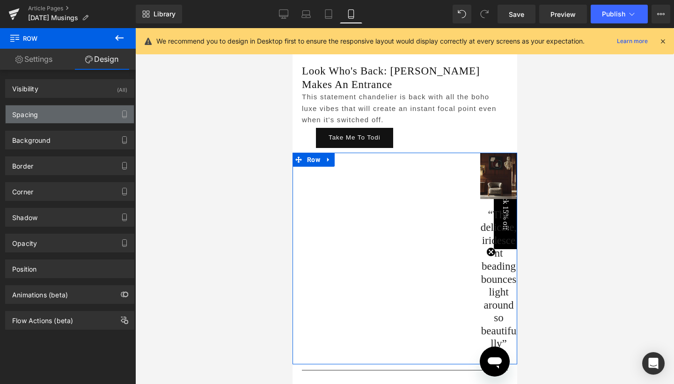
click at [51, 123] on div "Spacing" at bounding box center [70, 114] width 128 height 18
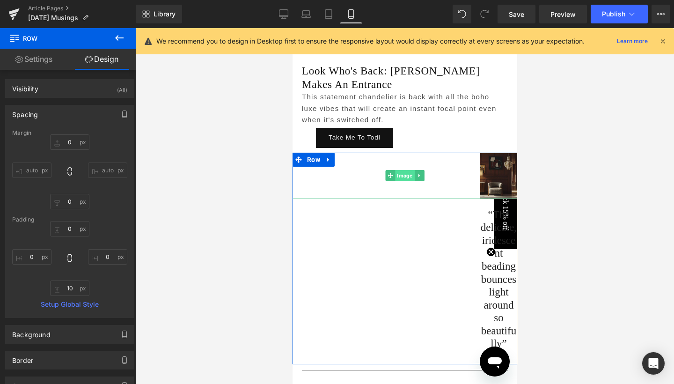
click at [403, 170] on span "Image" at bounding box center [403, 175] width 19 height 11
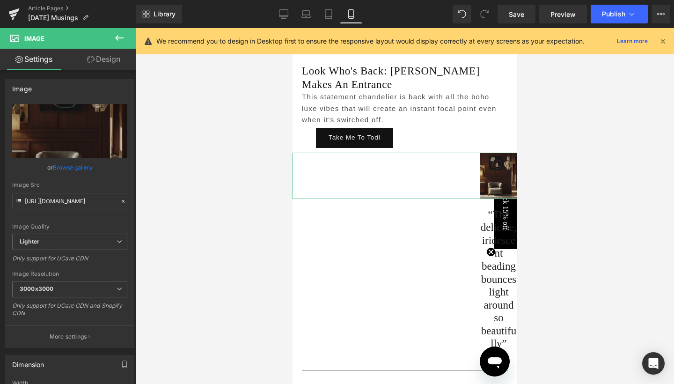
click at [109, 61] on link "Design" at bounding box center [104, 59] width 68 height 21
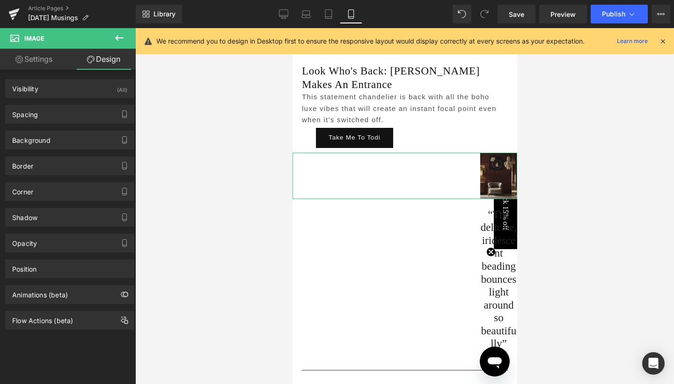
type input "0"
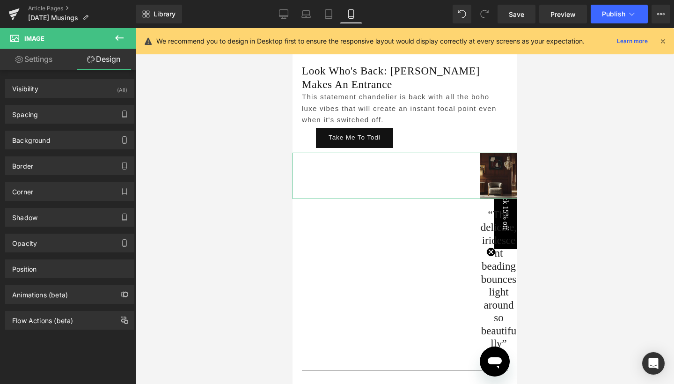
type input "0"
click at [57, 117] on div "Spacing" at bounding box center [70, 114] width 128 height 18
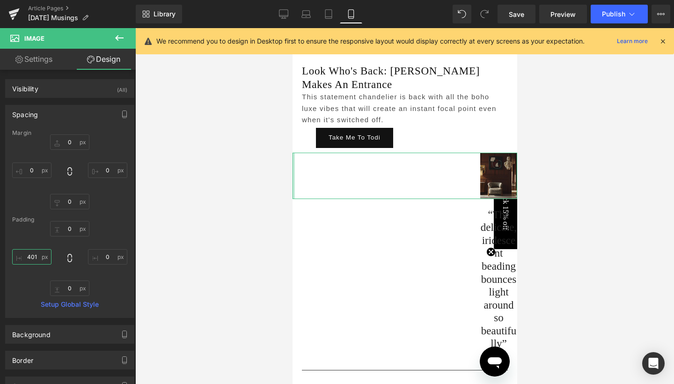
click at [41, 260] on input "401" at bounding box center [31, 256] width 39 height 15
click at [35, 258] on input "401" at bounding box center [31, 256] width 39 height 15
type input "1"
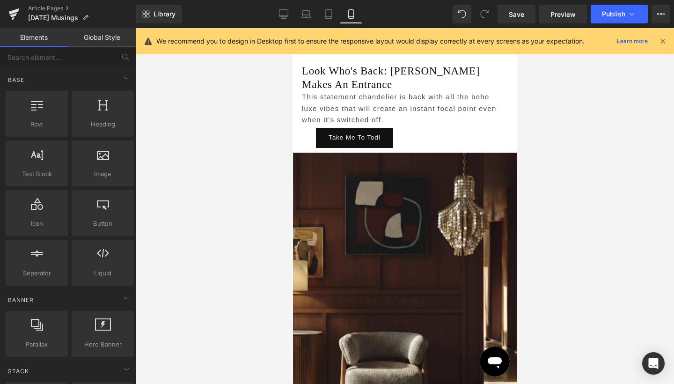
click at [559, 187] on div at bounding box center [404, 206] width 538 height 356
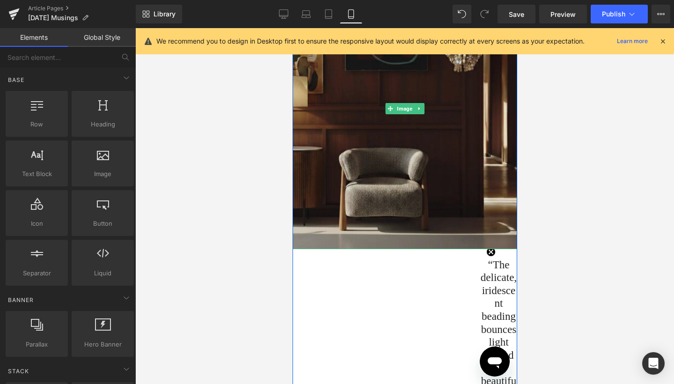
scroll to position [2090, 0]
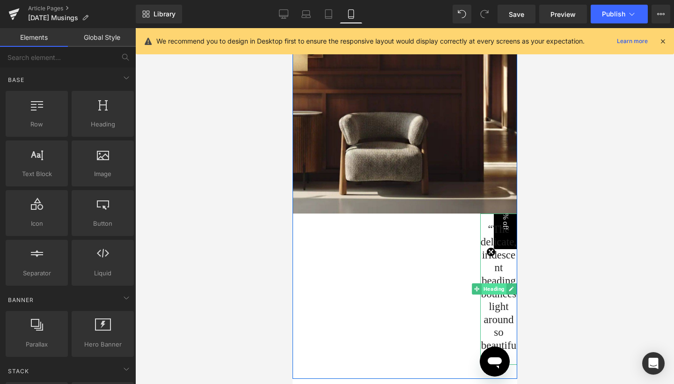
click at [490, 294] on span "Heading" at bounding box center [493, 288] width 25 height 11
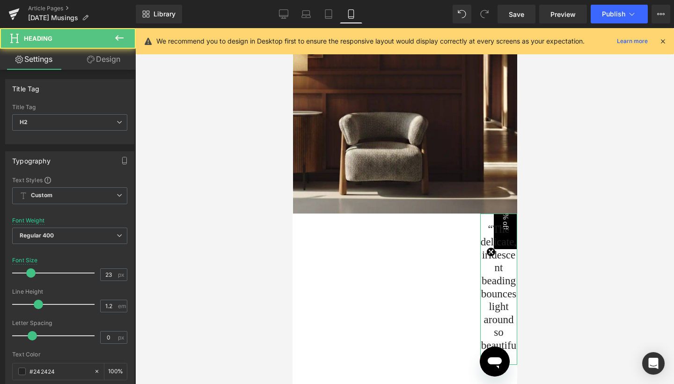
click at [108, 62] on link "Design" at bounding box center [104, 59] width 68 height 21
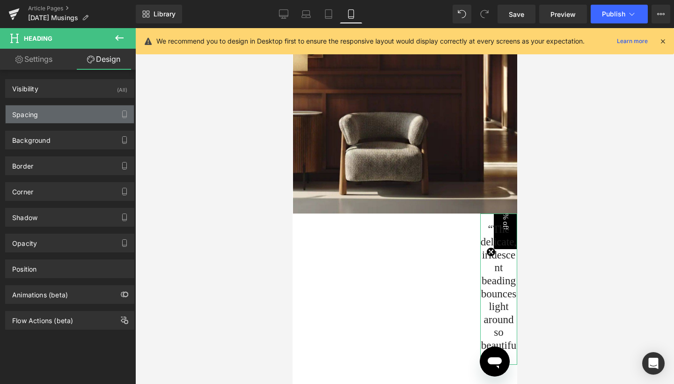
click at [60, 118] on div "Spacing" at bounding box center [70, 114] width 128 height 18
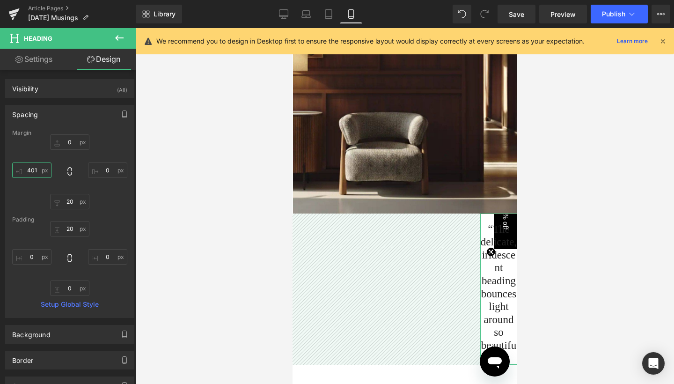
click at [40, 169] on input "401" at bounding box center [31, 169] width 39 height 15
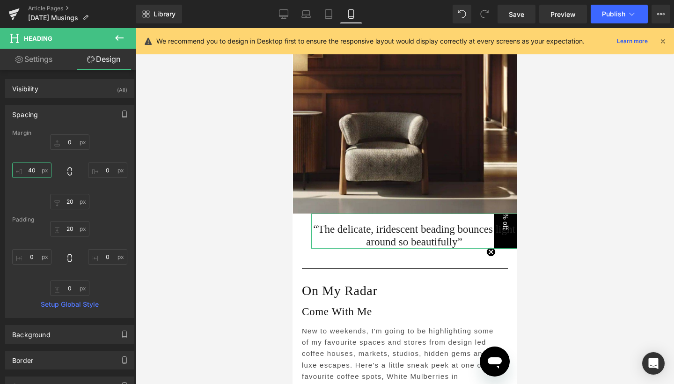
type input "4"
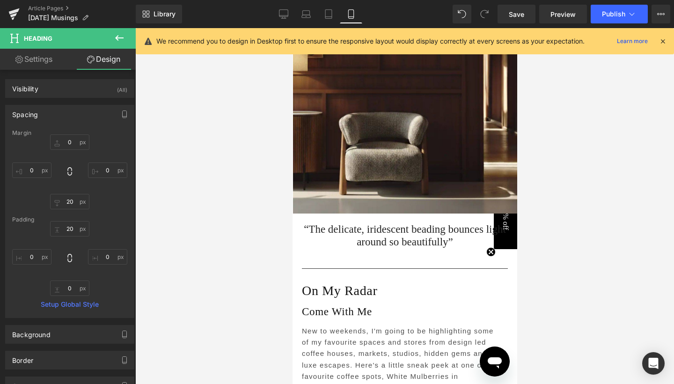
click at [561, 162] on div at bounding box center [404, 206] width 538 height 356
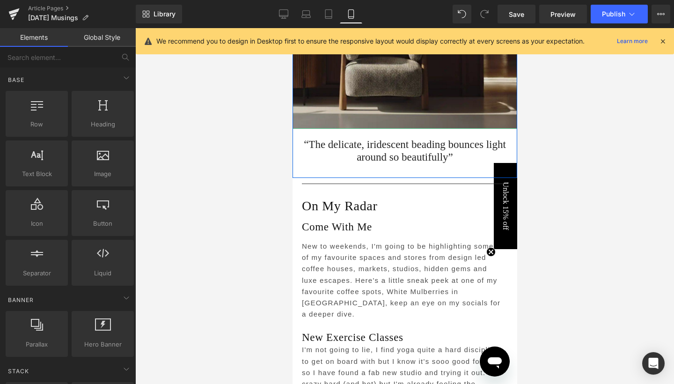
scroll to position [2176, 0]
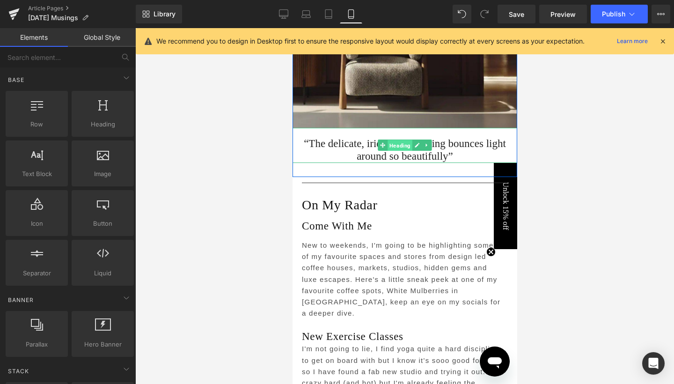
click at [398, 140] on span "Heading" at bounding box center [399, 145] width 25 height 11
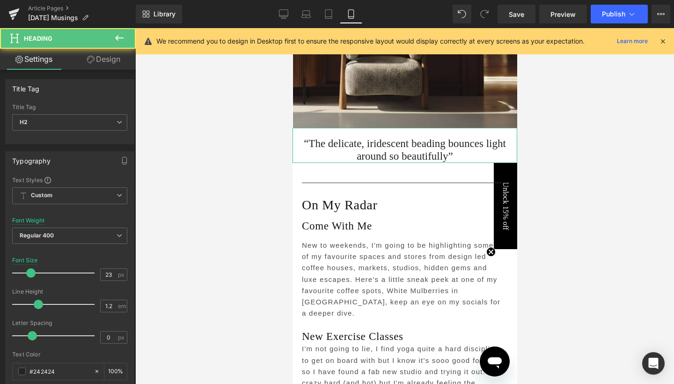
click at [122, 49] on link "Design" at bounding box center [104, 59] width 68 height 21
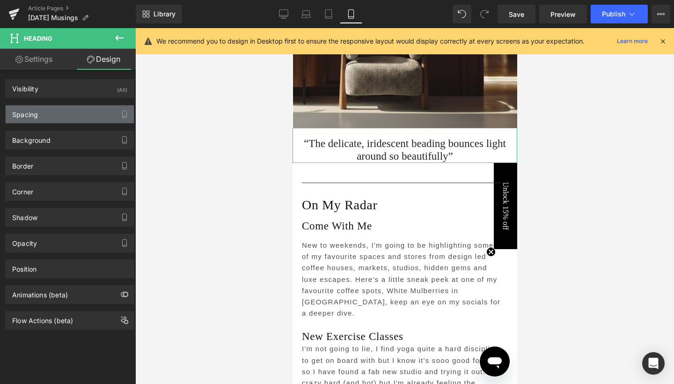
click at [65, 118] on div "Spacing" at bounding box center [70, 114] width 128 height 18
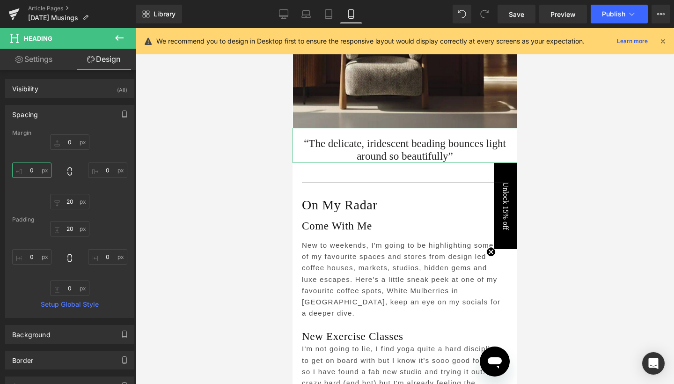
click at [27, 169] on input "0" at bounding box center [31, 169] width 39 height 15
type input "20"
click at [100, 172] on input "0" at bounding box center [107, 169] width 39 height 15
type input "20"
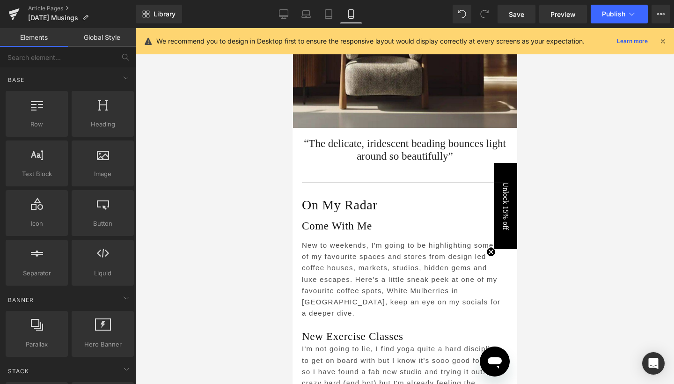
click at [560, 153] on div at bounding box center [404, 206] width 538 height 356
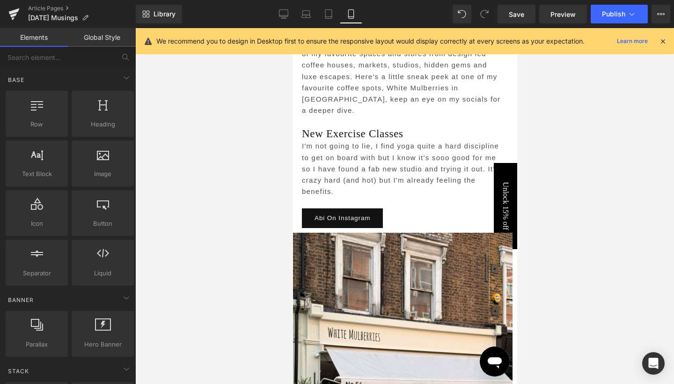
scroll to position [2406, 0]
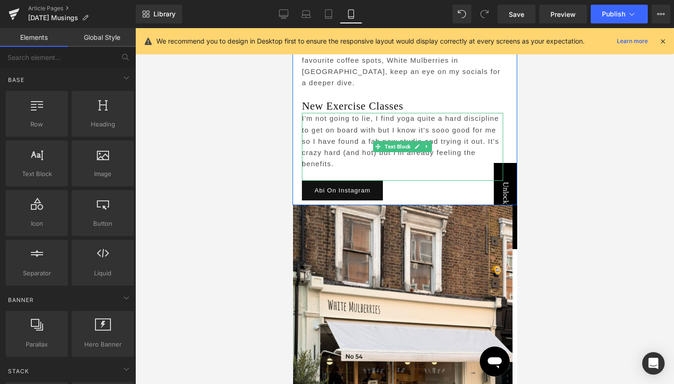
click at [392, 148] on p "I'm not going to lie, I find yoga quite a hard discipline to get on board with …" at bounding box center [401, 141] width 201 height 57
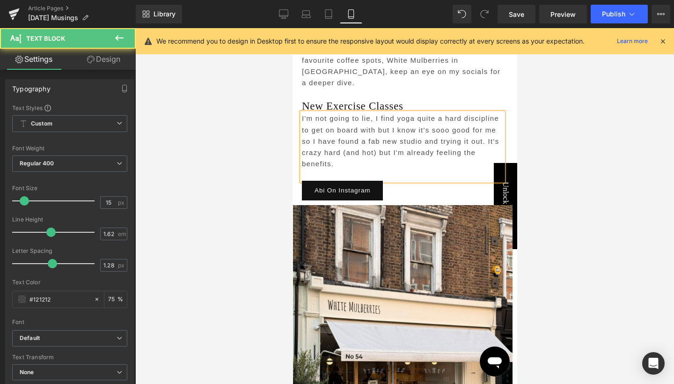
click at [419, 129] on p "I'm not going to lie, I find yoga quite a hard discipline to get on board with …" at bounding box center [401, 141] width 201 height 57
click at [413, 157] on p "I'm not going to lie, I find yoga quite a hard discipline to get on board with …" at bounding box center [401, 141] width 201 height 57
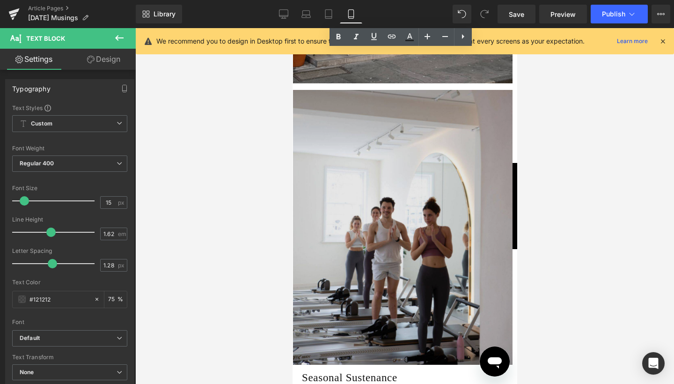
scroll to position [2749, 0]
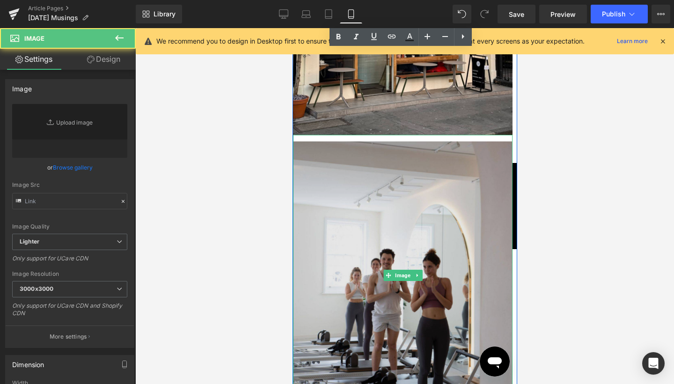
type input "[URL][DOMAIN_NAME]"
click at [387, 170] on img at bounding box center [401, 275] width 219 height 281
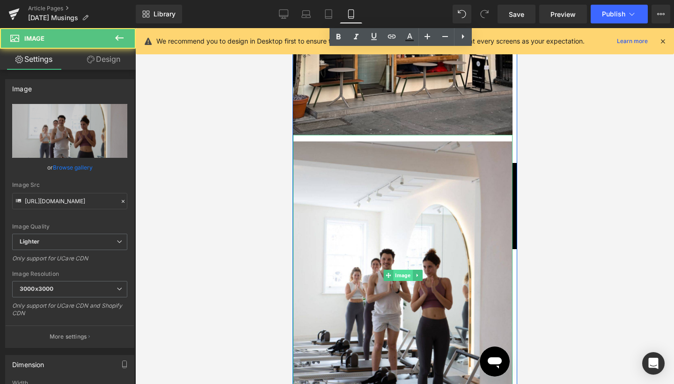
click at [400, 269] on span "Image" at bounding box center [402, 274] width 19 height 11
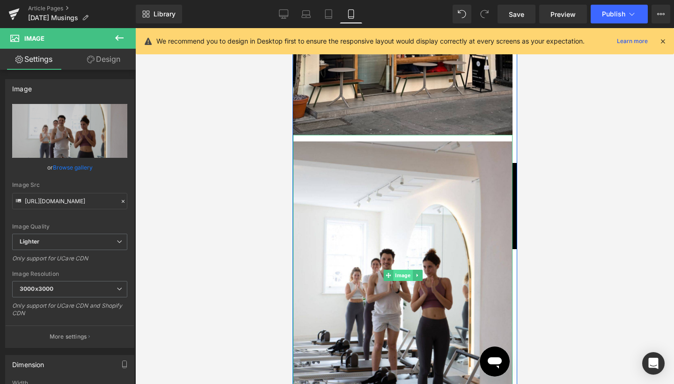
click at [402, 269] on span "Image" at bounding box center [402, 274] width 19 height 11
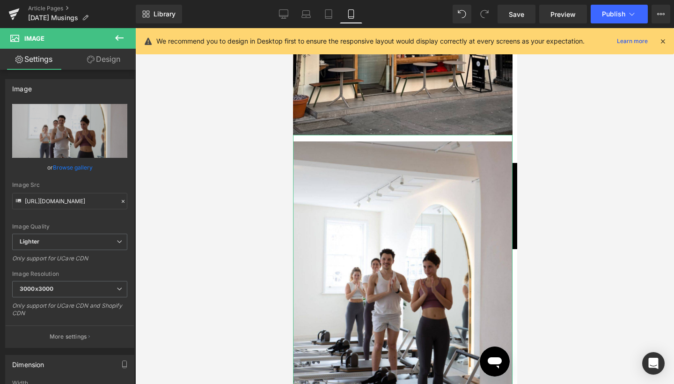
click at [104, 61] on link "Design" at bounding box center [104, 59] width 68 height 21
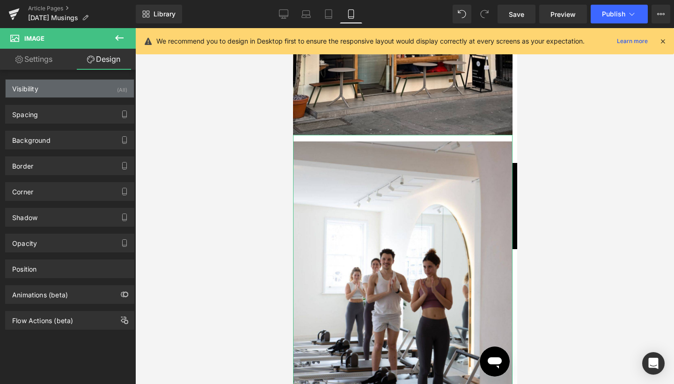
click at [73, 94] on div "Visibility (All)" at bounding box center [70, 89] width 128 height 18
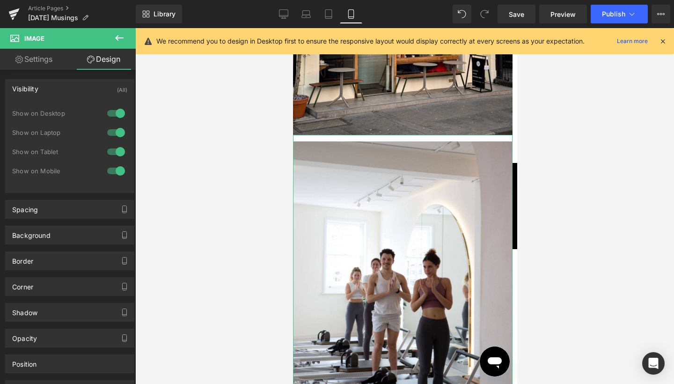
click at [115, 170] on div at bounding box center [116, 170] width 22 height 15
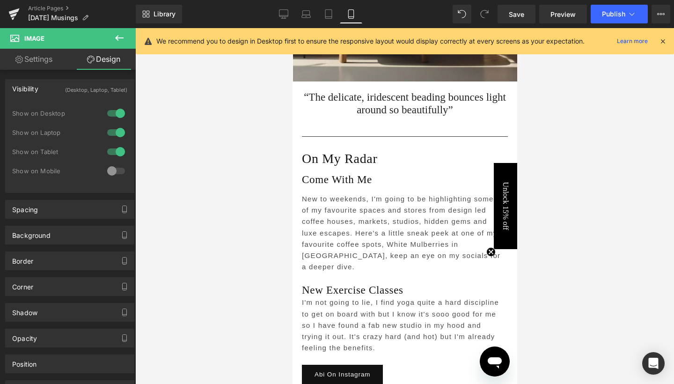
scroll to position [2218, 0]
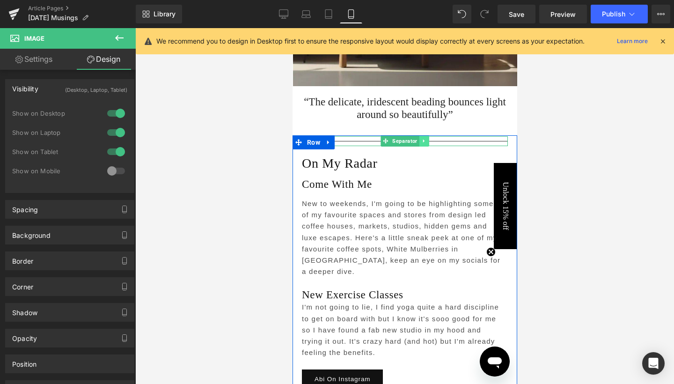
click at [419, 135] on link at bounding box center [424, 140] width 10 height 11
click at [416, 138] on icon at bounding box center [418, 140] width 5 height 5
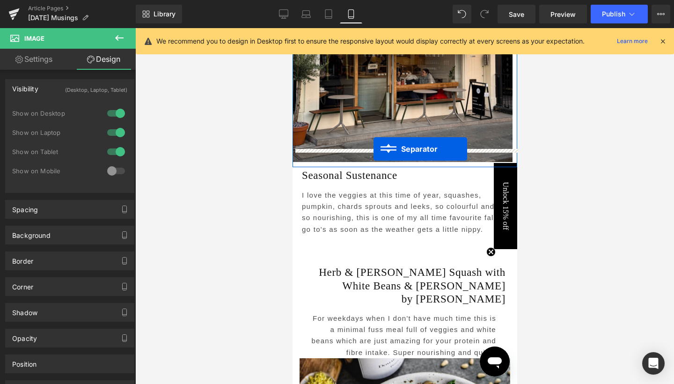
scroll to position [2745, 0]
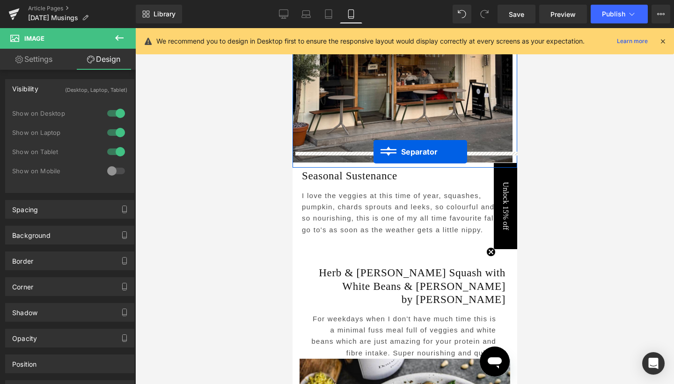
drag, startPoint x: 402, startPoint y: 143, endPoint x: 373, endPoint y: 159, distance: 33.1
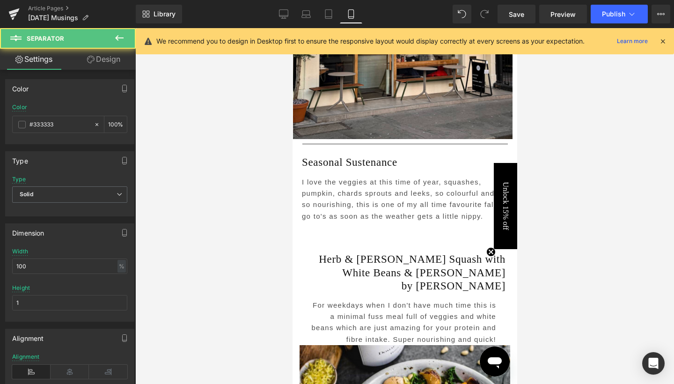
click at [572, 154] on div at bounding box center [404, 206] width 538 height 356
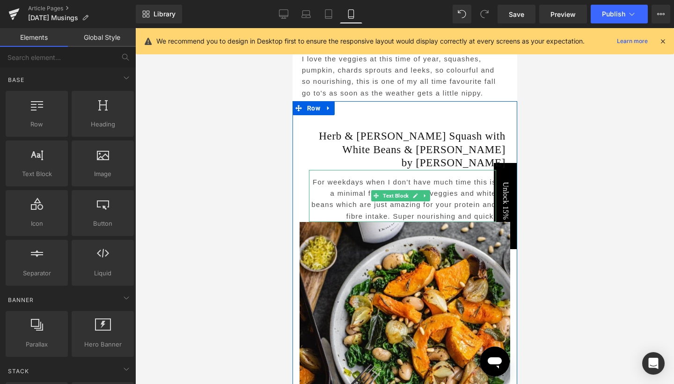
scroll to position [2859, 0]
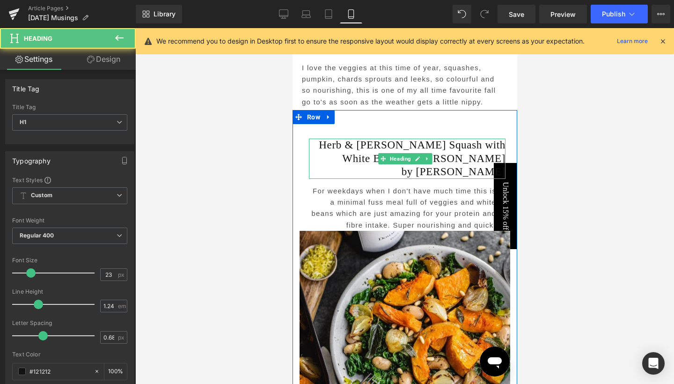
click at [356, 142] on h1 "Herb & [PERSON_NAME] Squash with White Beans & [PERSON_NAME]" at bounding box center [406, 151] width 196 height 27
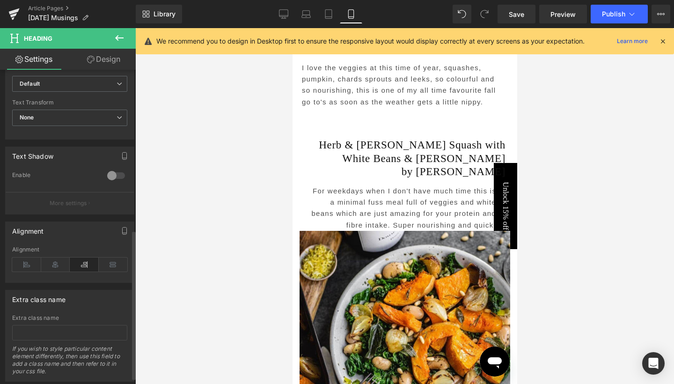
scroll to position [349, 0]
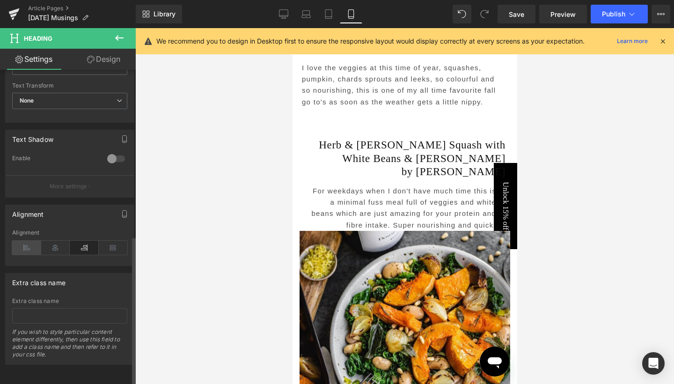
click at [31, 242] on icon at bounding box center [26, 247] width 29 height 14
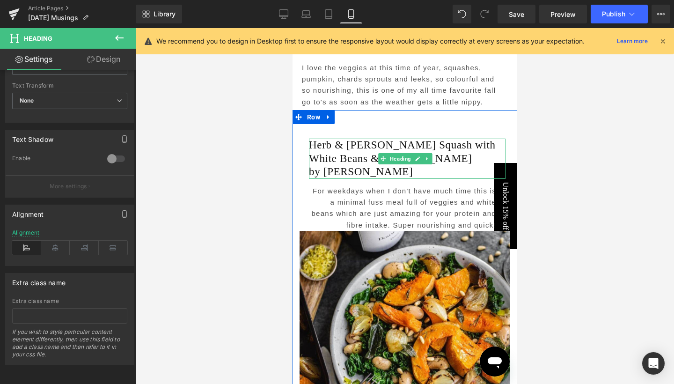
click at [311, 165] on h1 "by [PERSON_NAME]" at bounding box center [406, 172] width 196 height 14
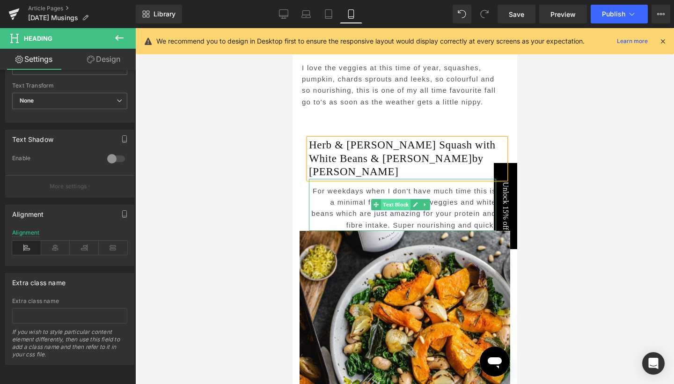
click at [393, 199] on span "Text Block" at bounding box center [394, 204] width 29 height 11
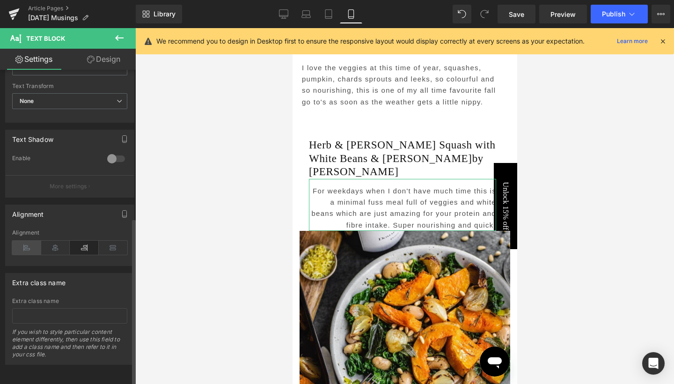
scroll to position [277, 0]
click at [30, 240] on icon at bounding box center [26, 247] width 29 height 14
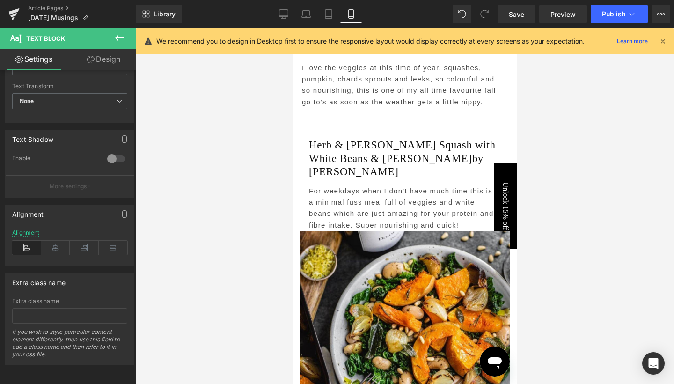
click at [609, 198] on div at bounding box center [404, 206] width 538 height 356
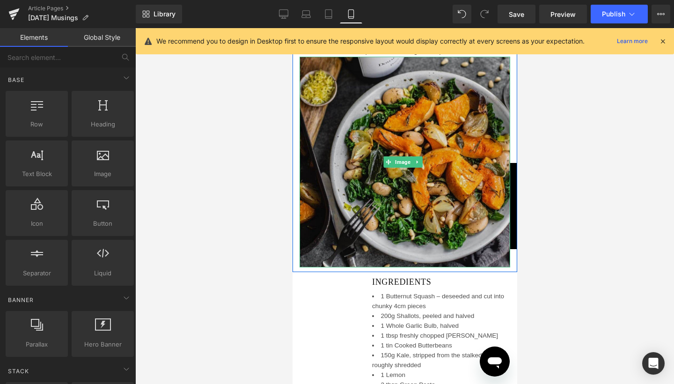
scroll to position [3040, 0]
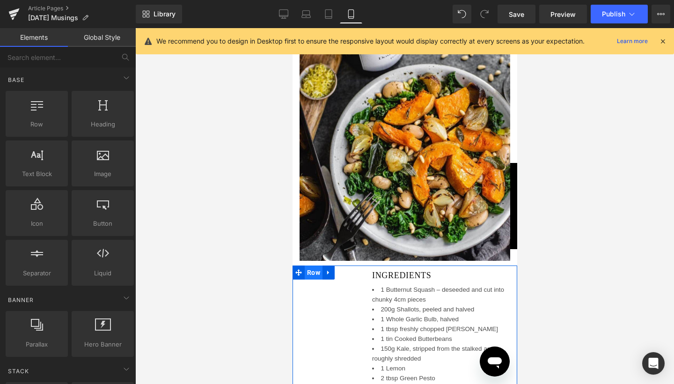
click at [309, 265] on span "Row" at bounding box center [313, 272] width 18 height 14
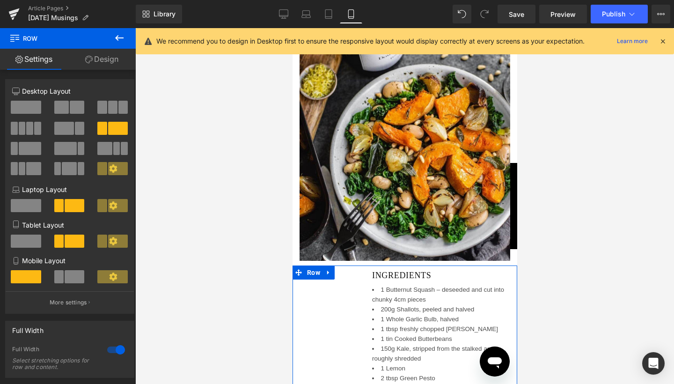
click at [100, 60] on link "Design" at bounding box center [102, 59] width 68 height 21
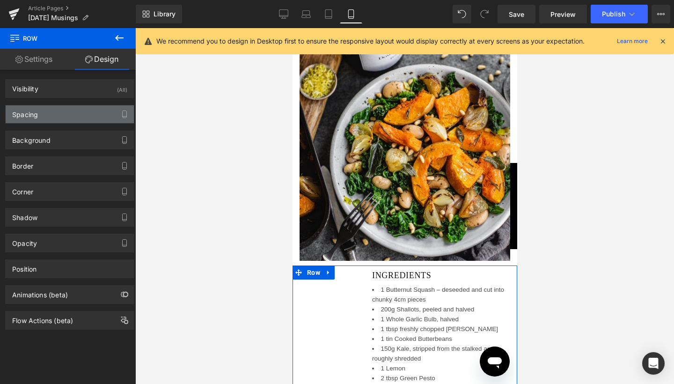
click at [68, 112] on div "Spacing" at bounding box center [70, 114] width 128 height 18
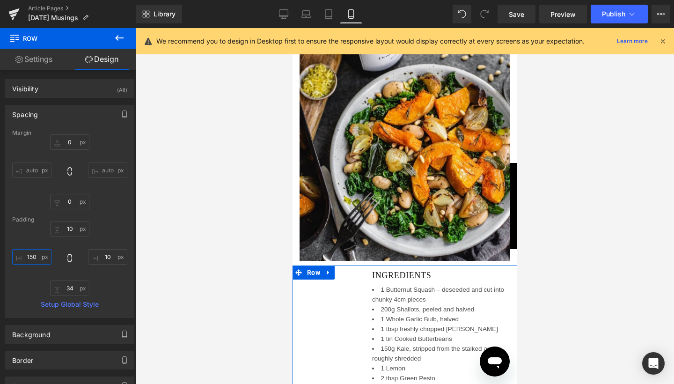
click at [36, 256] on input "150" at bounding box center [31, 256] width 39 height 15
type input "1"
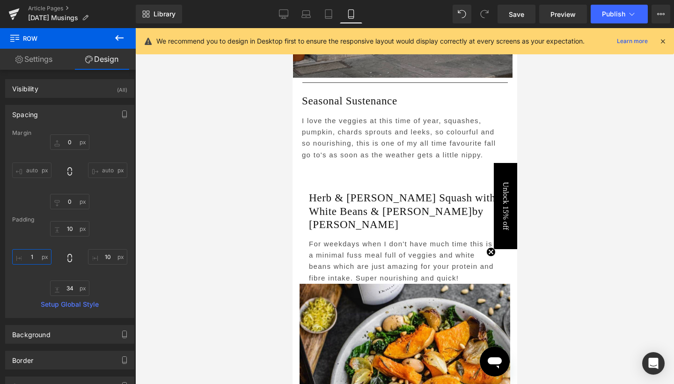
scroll to position [2842, 0]
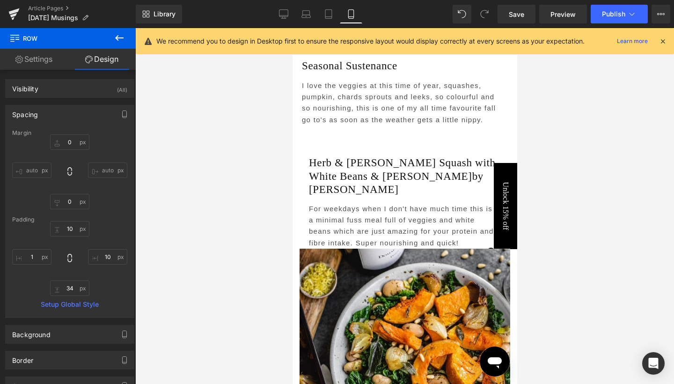
click at [339, 203] on p "For weekdays when I don't have much time this is a minimal fuss meal full of ve…" at bounding box center [401, 225] width 187 height 45
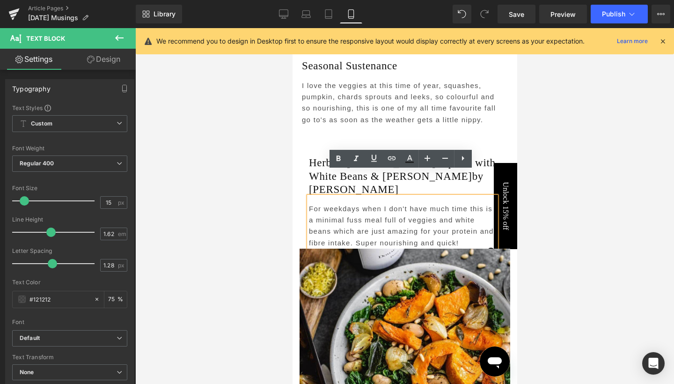
click at [118, 68] on link "Design" at bounding box center [104, 59] width 68 height 21
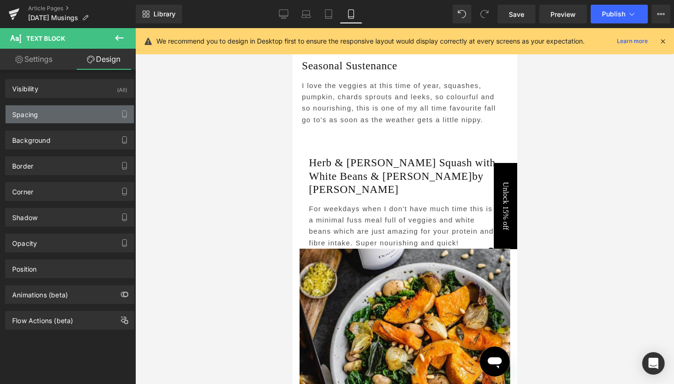
click at [69, 109] on div "Spacing" at bounding box center [70, 114] width 128 height 18
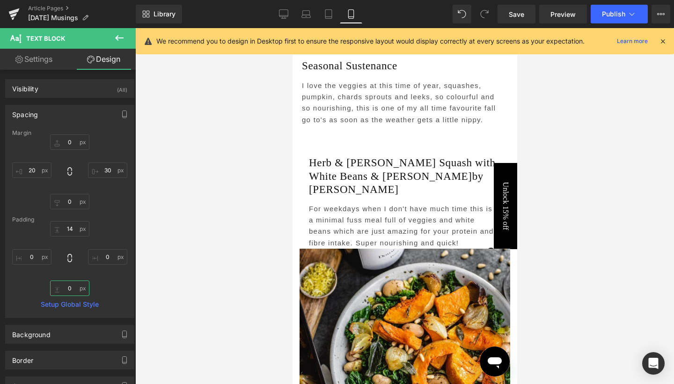
click at [63, 291] on input "0" at bounding box center [69, 287] width 39 height 15
type input "20"
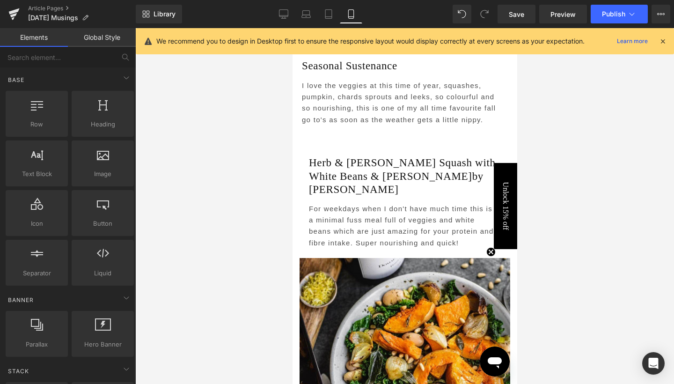
click at [549, 160] on div at bounding box center [404, 206] width 538 height 356
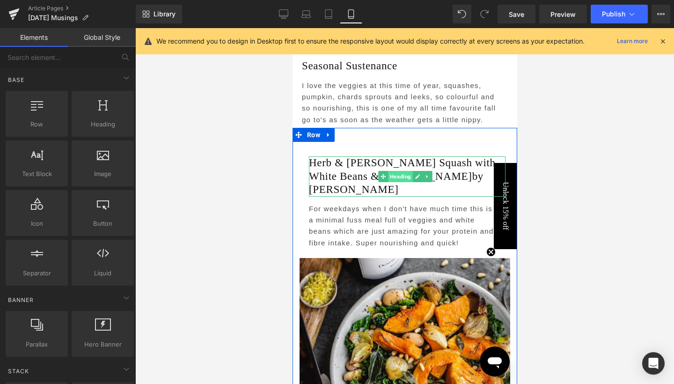
click at [397, 171] on span "Heading" at bounding box center [399, 176] width 25 height 11
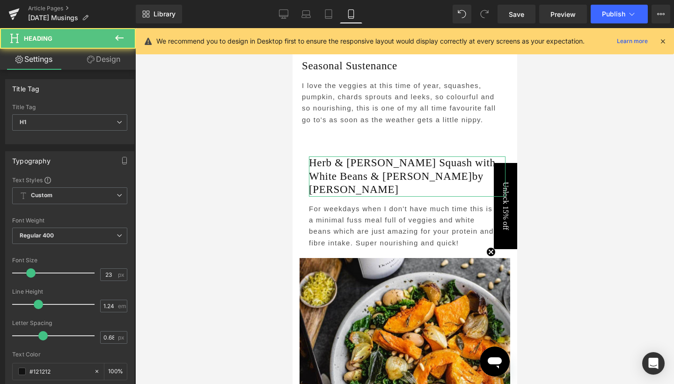
click at [97, 62] on link "Design" at bounding box center [104, 59] width 68 height 21
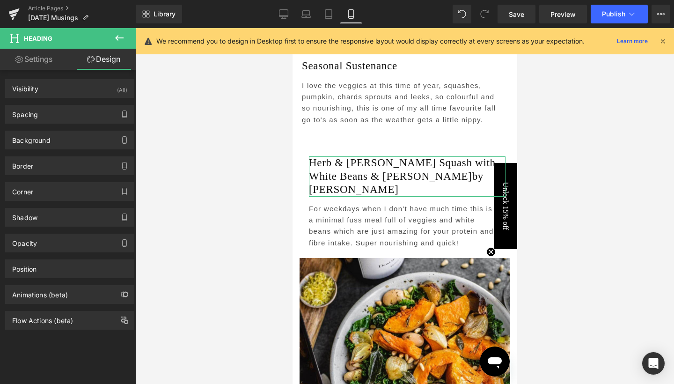
type input "0"
type input "10"
type input "0"
type input "20"
type input "0"
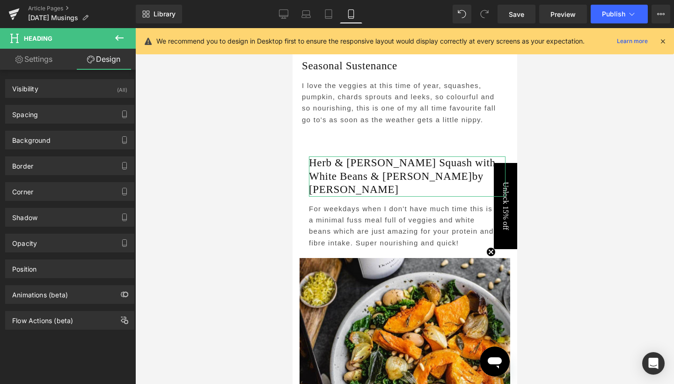
type input "0"
click at [46, 117] on div "Spacing" at bounding box center [70, 114] width 128 height 18
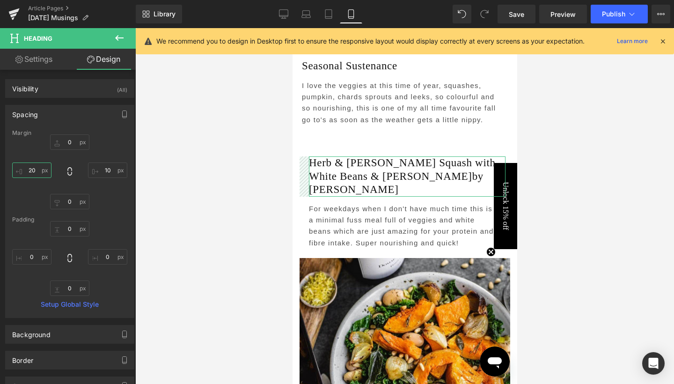
click at [34, 171] on input "20" at bounding box center [31, 169] width 39 height 15
type input "2"
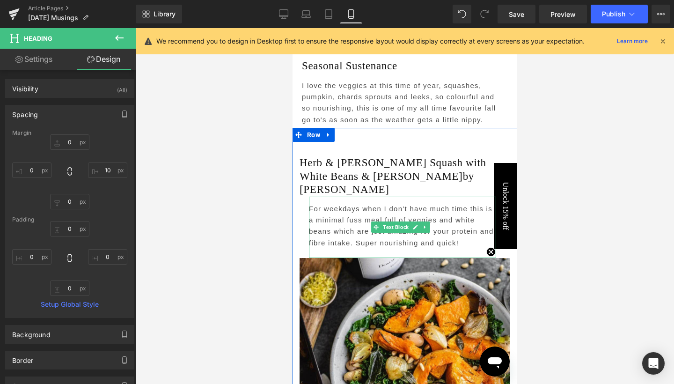
click at [324, 203] on p "For weekdays when I don't have much time this is a minimal fuss meal full of ve…" at bounding box center [401, 225] width 187 height 45
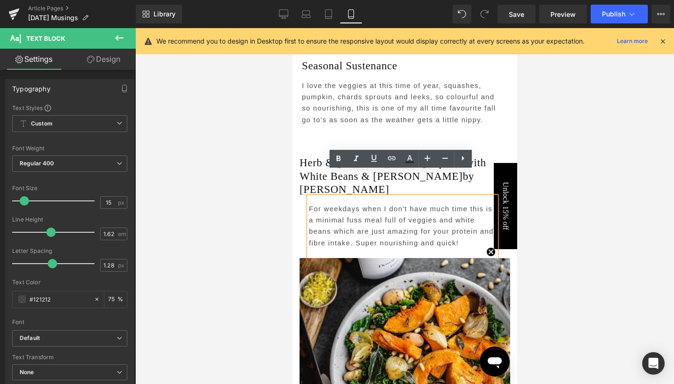
click at [399, 203] on p "For weekdays when I don't have much time this is a minimal fuss meal full of ve…" at bounding box center [401, 225] width 187 height 45
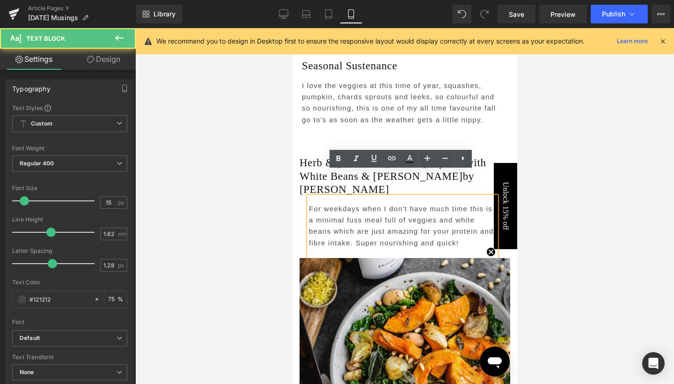
click at [591, 206] on div at bounding box center [404, 206] width 538 height 356
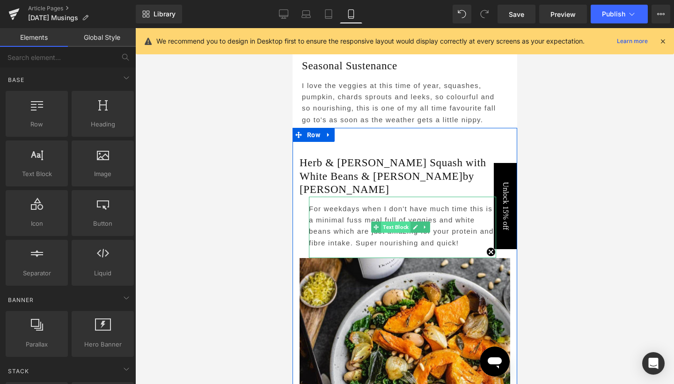
click at [400, 221] on span "Text Block" at bounding box center [394, 226] width 29 height 11
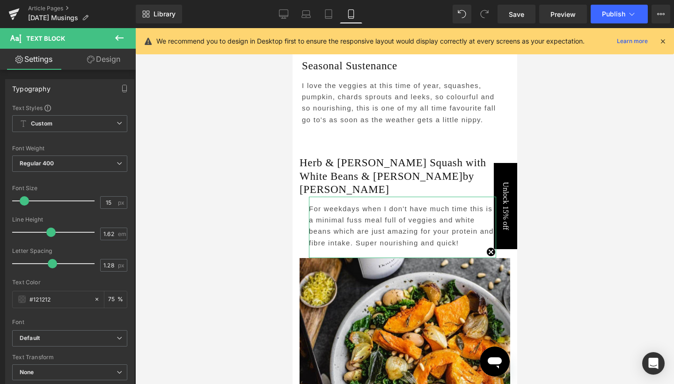
click at [112, 59] on link "Design" at bounding box center [104, 59] width 68 height 21
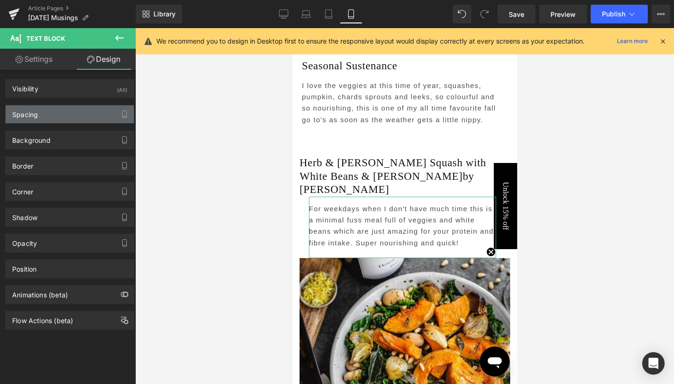
click at [61, 120] on div "Spacing" at bounding box center [70, 114] width 128 height 18
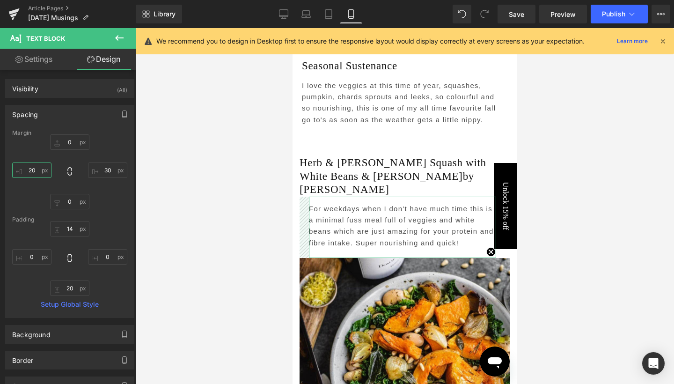
click at [33, 168] on input "20" at bounding box center [31, 169] width 39 height 15
type input "0"
click at [589, 152] on div at bounding box center [404, 206] width 538 height 356
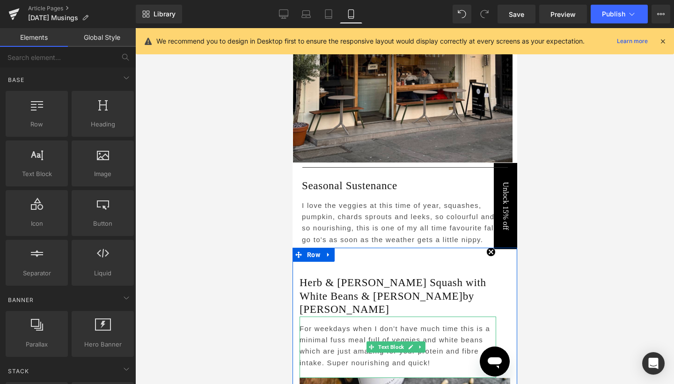
scroll to position [2746, 0]
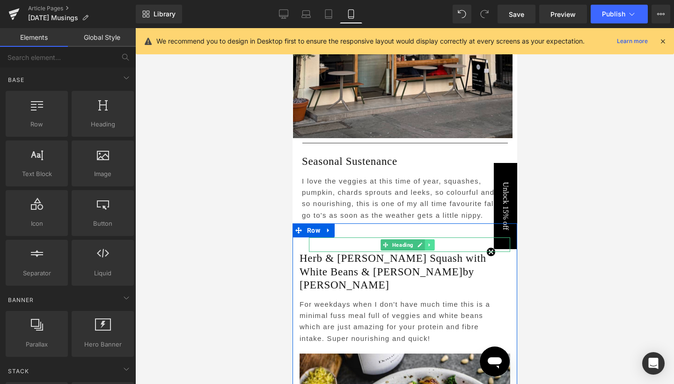
click at [427, 242] on icon at bounding box center [429, 245] width 5 height 6
click at [436, 242] on icon at bounding box center [433, 244] width 5 height 5
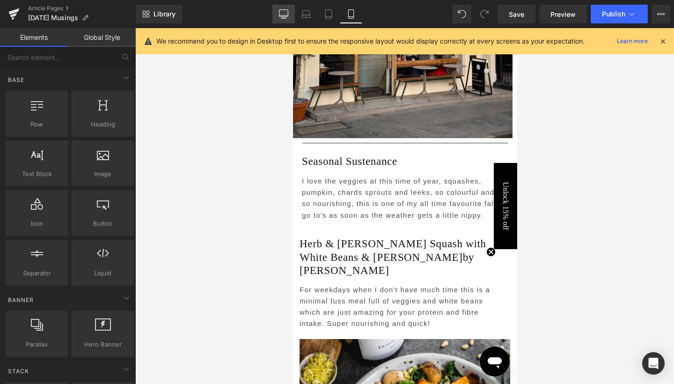
click at [285, 9] on link "Desktop" at bounding box center [283, 14] width 22 height 19
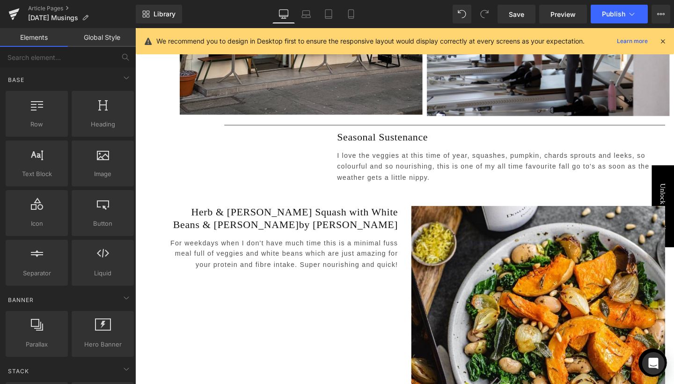
scroll to position [2188, 0]
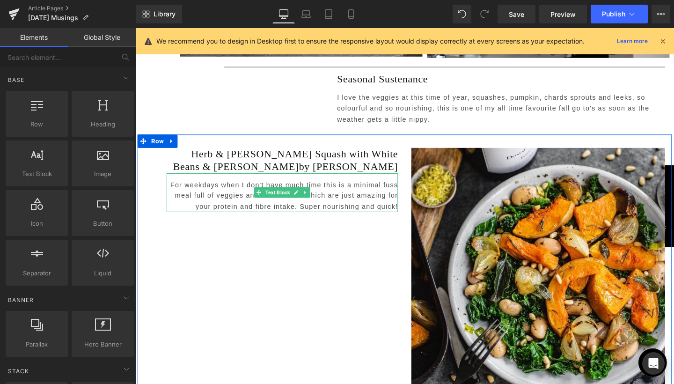
click at [353, 194] on p "For weekdays when I don't have much time this is a minimal fuss meal full of ve…" at bounding box center [289, 204] width 243 height 34
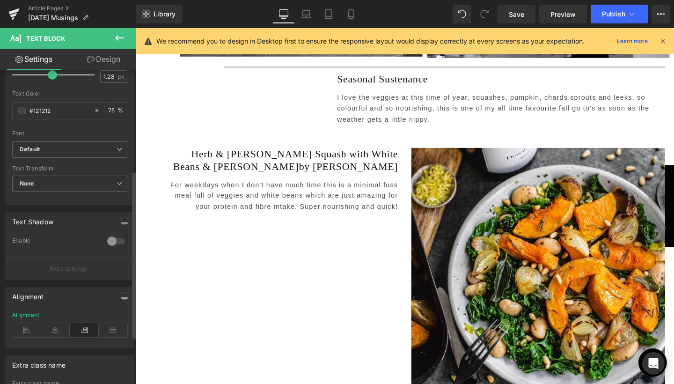
scroll to position [204, 0]
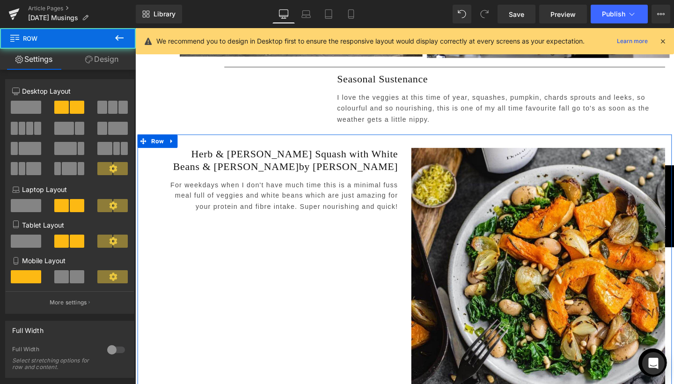
click at [356, 291] on div "Herb & [PERSON_NAME] Squash with White Beans & Kale by Riverford Heading For we…" at bounding box center [418, 282] width 561 height 285
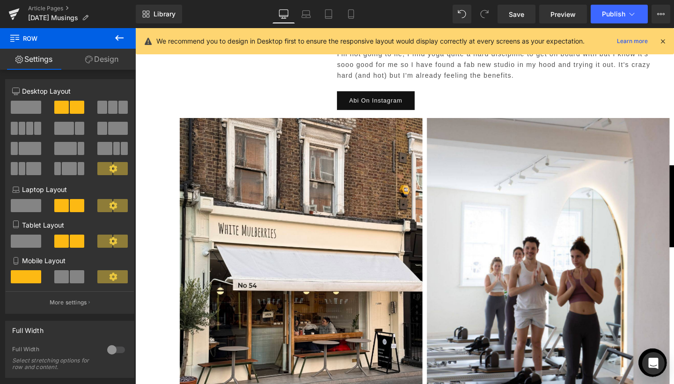
scroll to position [1776, 0]
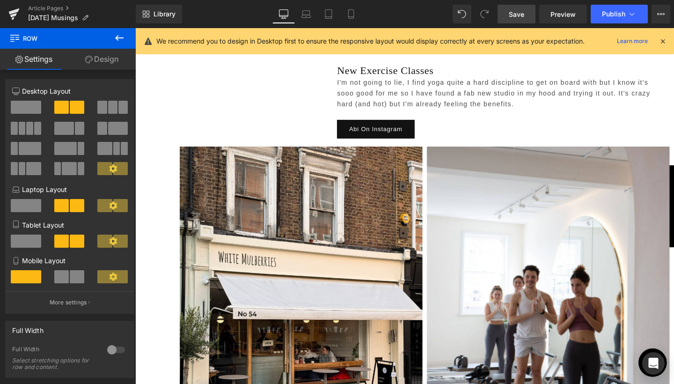
click at [514, 16] on span "Save" at bounding box center [516, 14] width 15 height 10
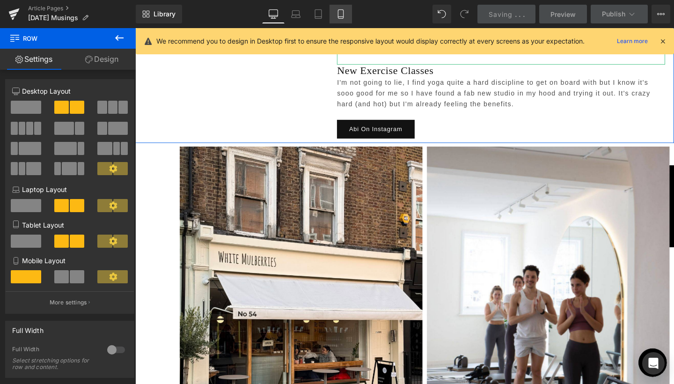
click at [343, 11] on icon at bounding box center [340, 13] width 9 height 9
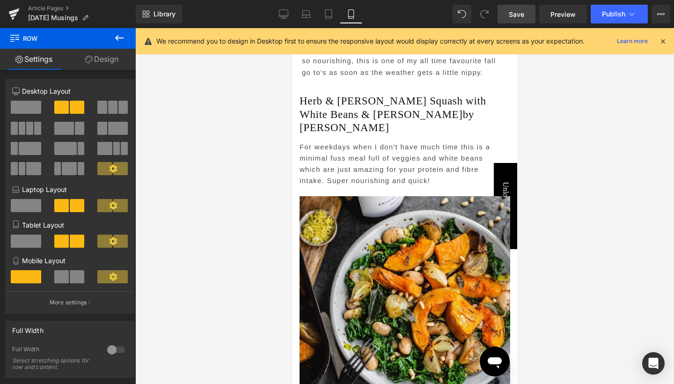
scroll to position [2629, 0]
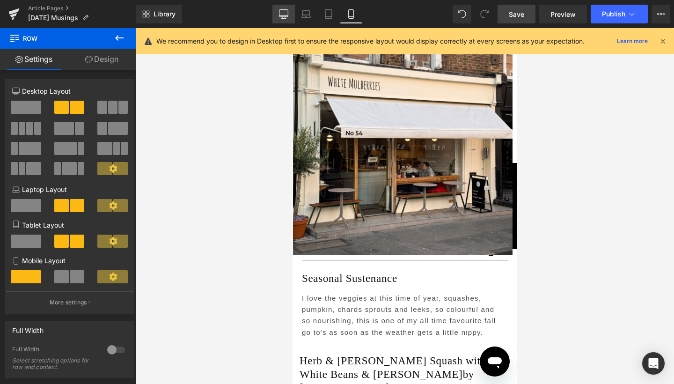
click at [284, 18] on icon at bounding box center [283, 13] width 9 height 9
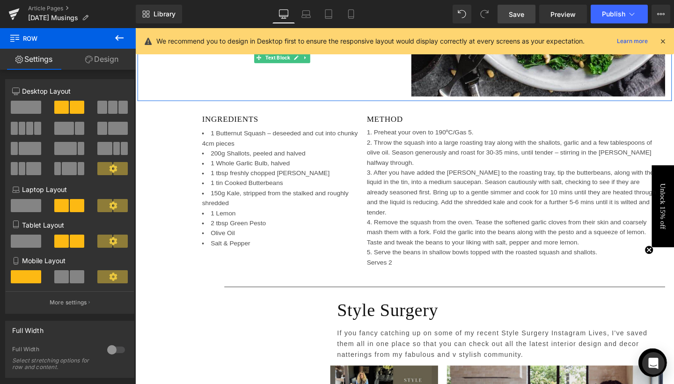
scroll to position [2524, 0]
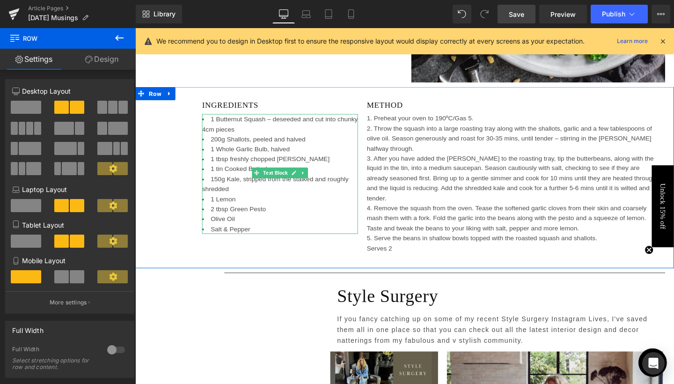
click at [277, 126] on li "1 Butternut Squash – deseeded and cut into chunky 4cm pieces" at bounding box center [287, 128] width 164 height 21
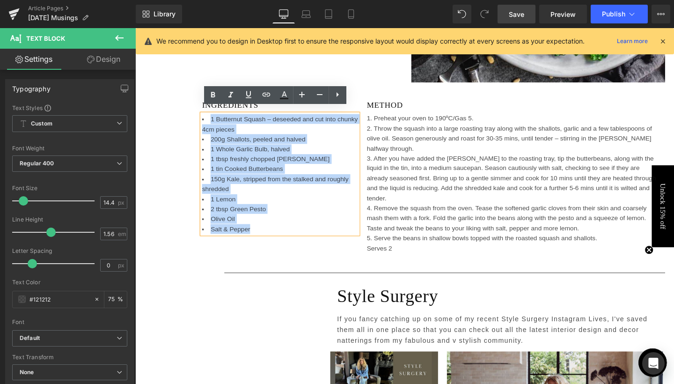
drag, startPoint x: 269, startPoint y: 229, endPoint x: 199, endPoint y: 111, distance: 137.0
click at [199, 111] on div "INGREDIENTS Heading 1 Butternut Squash – deseeded and cut into chunky 4cm piece…" at bounding box center [418, 185] width 566 height 190
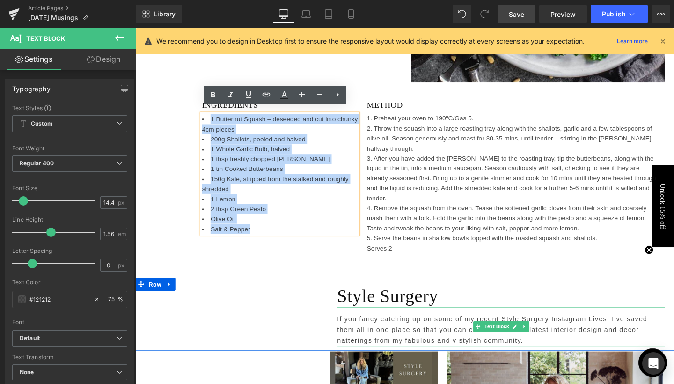
click at [410, 328] on p "If you fancy catching up on some of my recent Style Surgery Instagram Lives, I'…" at bounding box center [519, 345] width 345 height 34
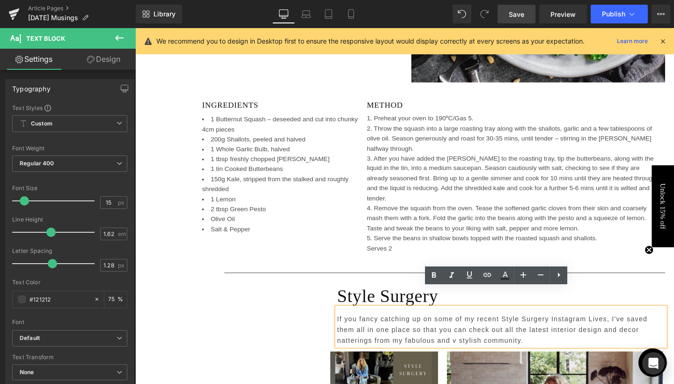
click at [410, 328] on p "If you fancy catching up on some of my recent Style Surgery Instagram Lives, I'…" at bounding box center [519, 345] width 345 height 34
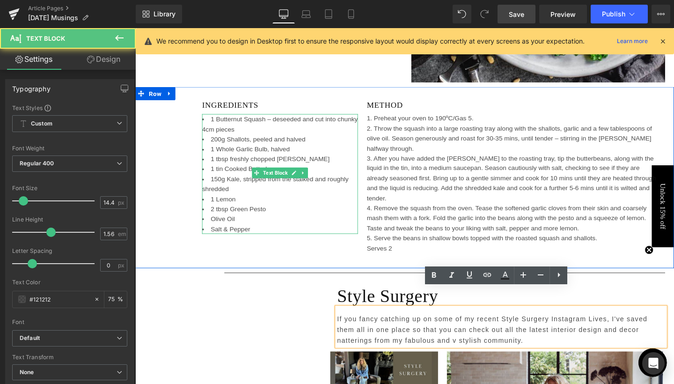
click at [221, 139] on li "200g Shallots, peeled and halved" at bounding box center [287, 144] width 164 height 10
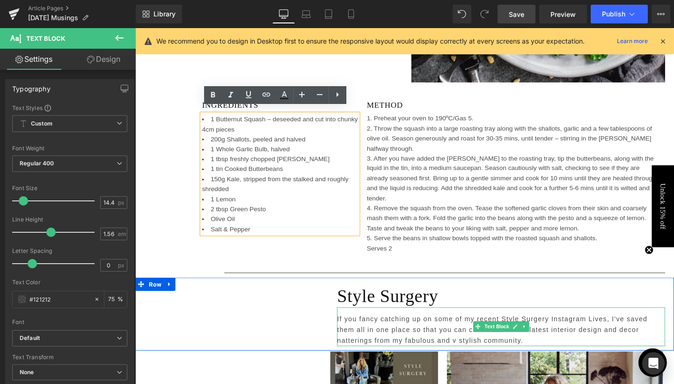
click at [383, 328] on p "If you fancy catching up on some of my recent Style Surgery Instagram Lives, I'…" at bounding box center [519, 345] width 345 height 34
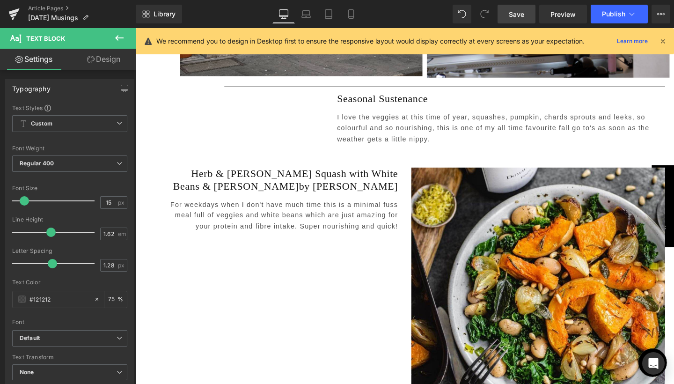
scroll to position [2085, 0]
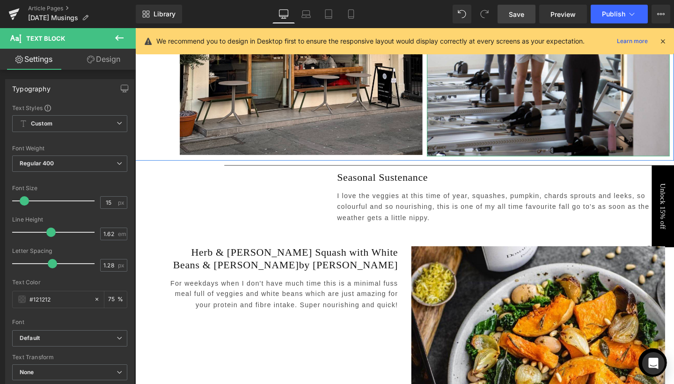
click at [522, 17] on span "Save" at bounding box center [516, 14] width 15 height 10
